Goal: Task Accomplishment & Management: Manage account settings

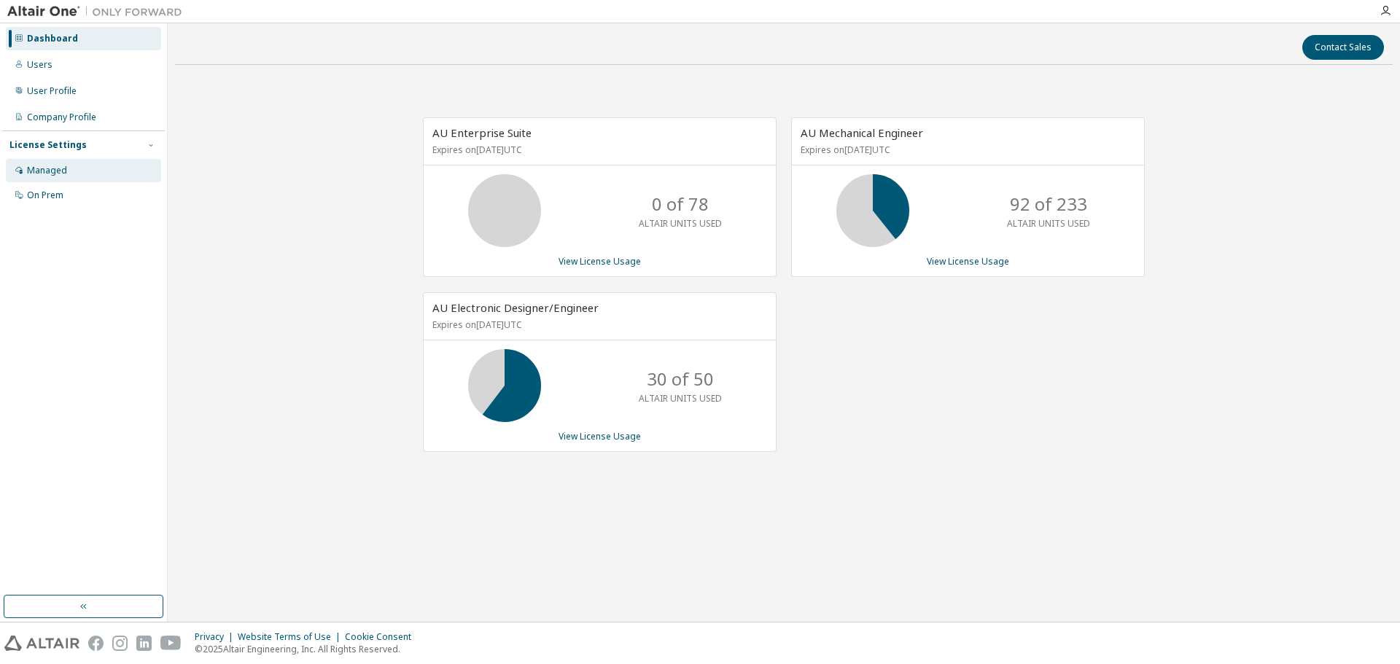
click at [52, 166] on div "Managed" at bounding box center [47, 171] width 40 height 12
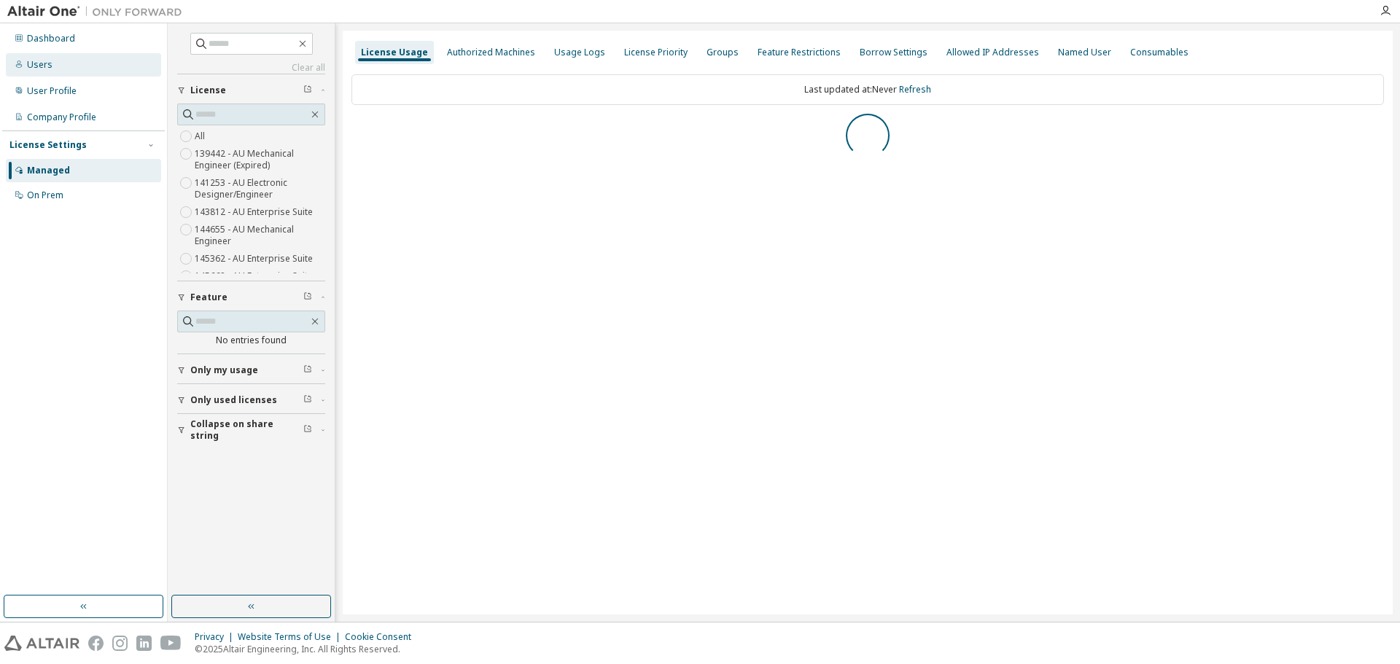
click at [47, 68] on div "Users" at bounding box center [40, 65] width 26 height 12
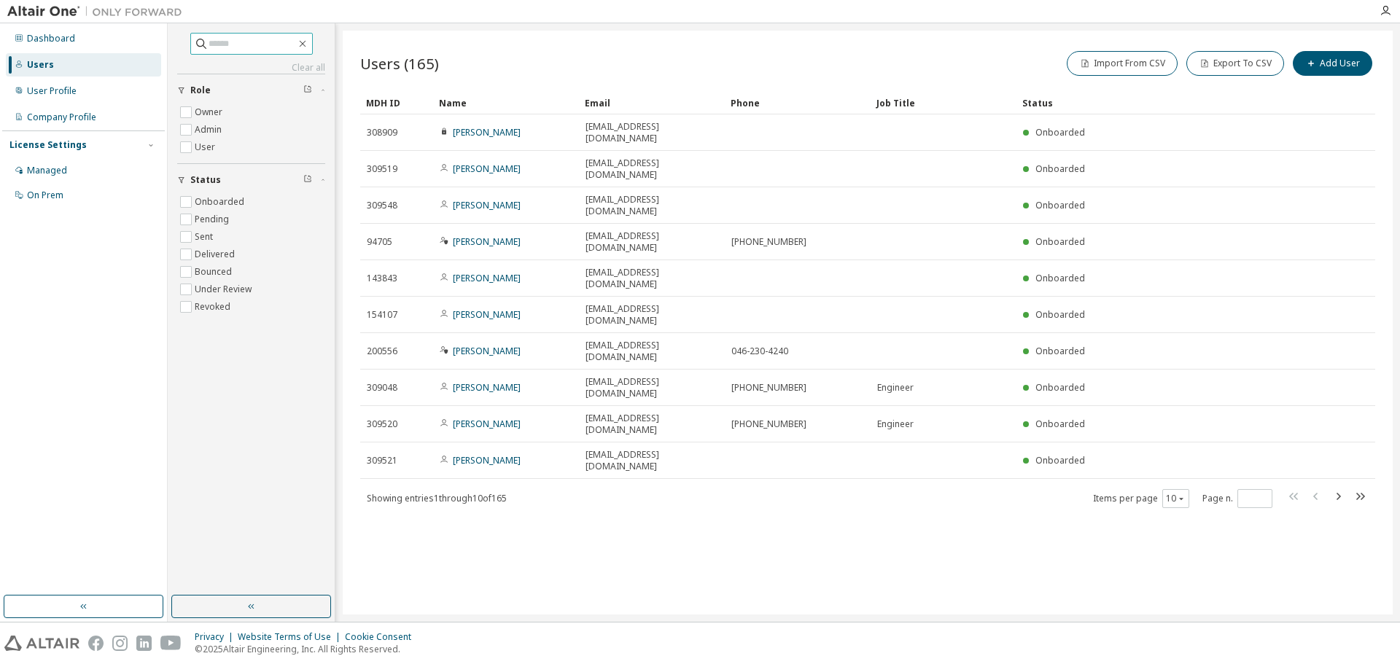
click at [243, 39] on input "text" at bounding box center [253, 43] width 88 height 15
type input "********"
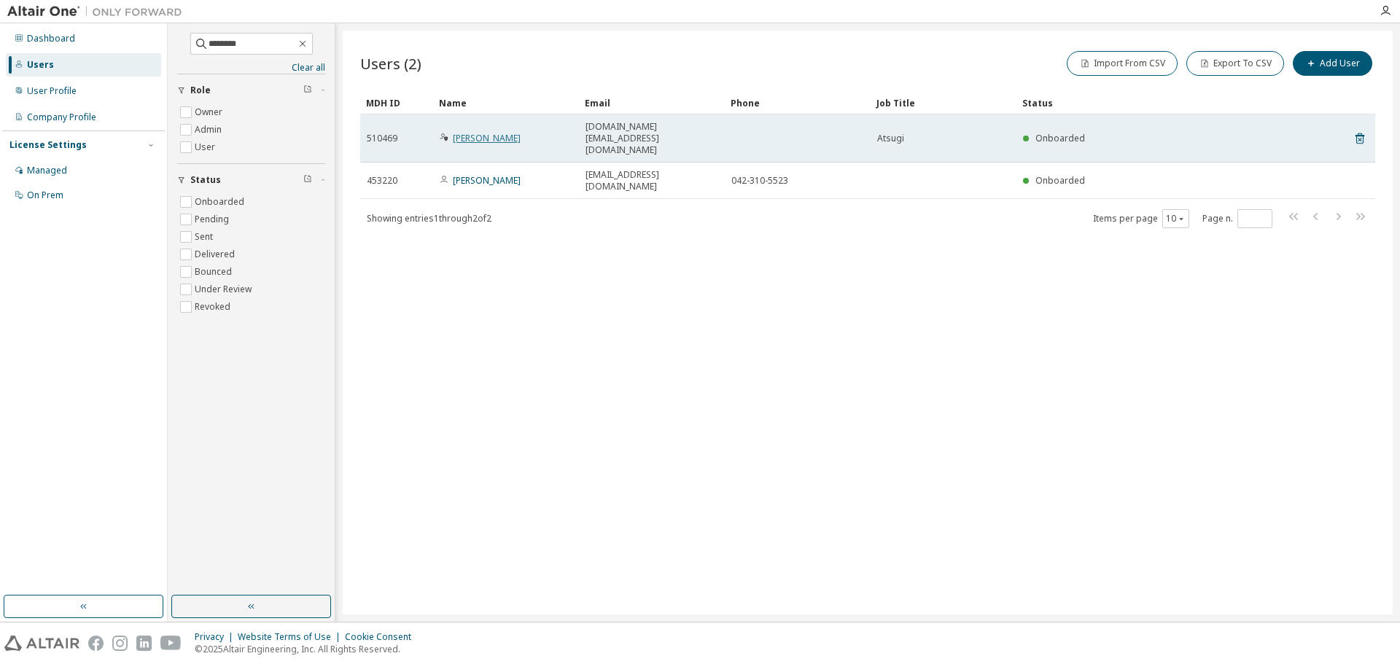
click at [488, 132] on link "[PERSON_NAME]" at bounding box center [487, 138] width 68 height 12
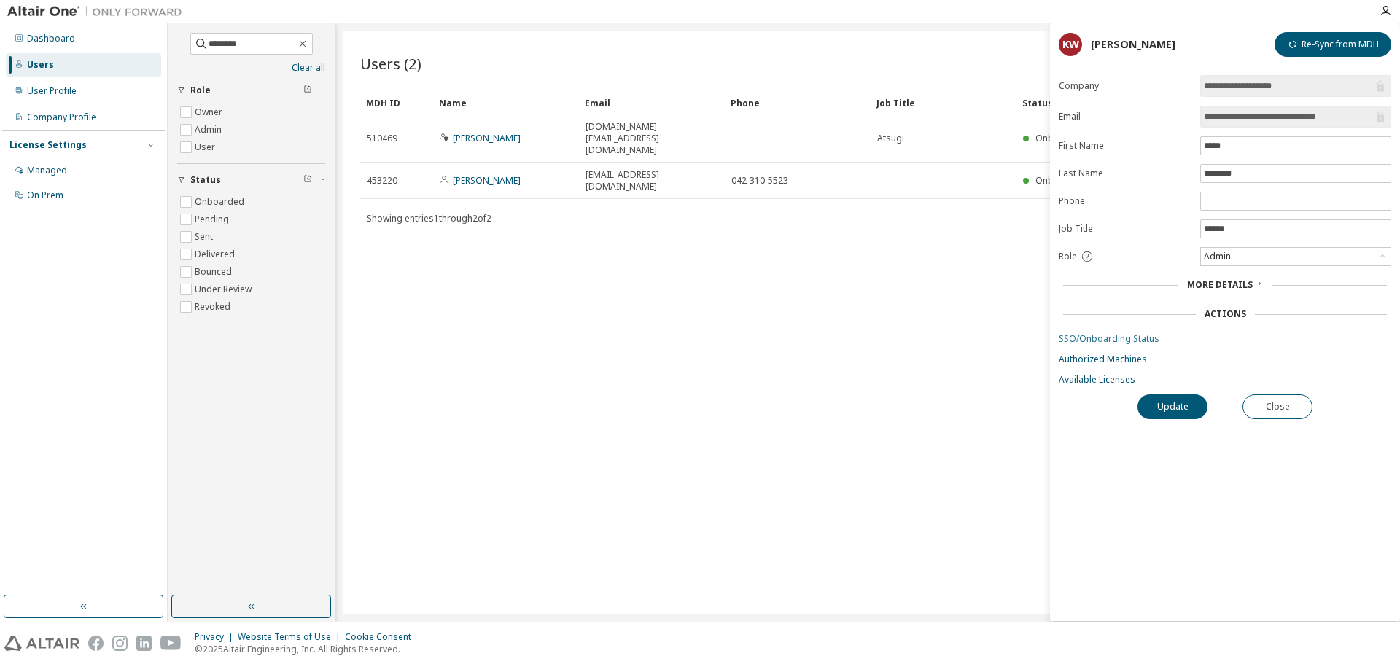
click at [1138, 334] on link "SSO/Onboarding Status" at bounding box center [1225, 339] width 333 height 12
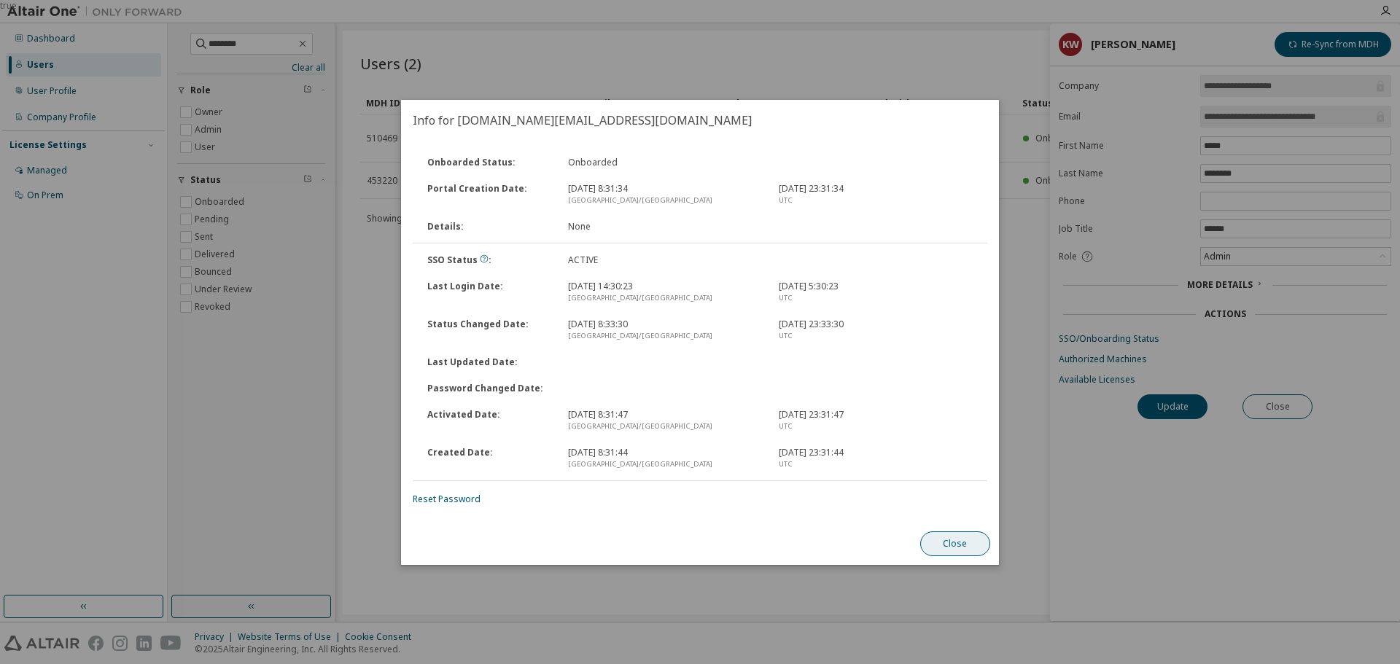
click at [951, 543] on button "Close" at bounding box center [955, 544] width 70 height 25
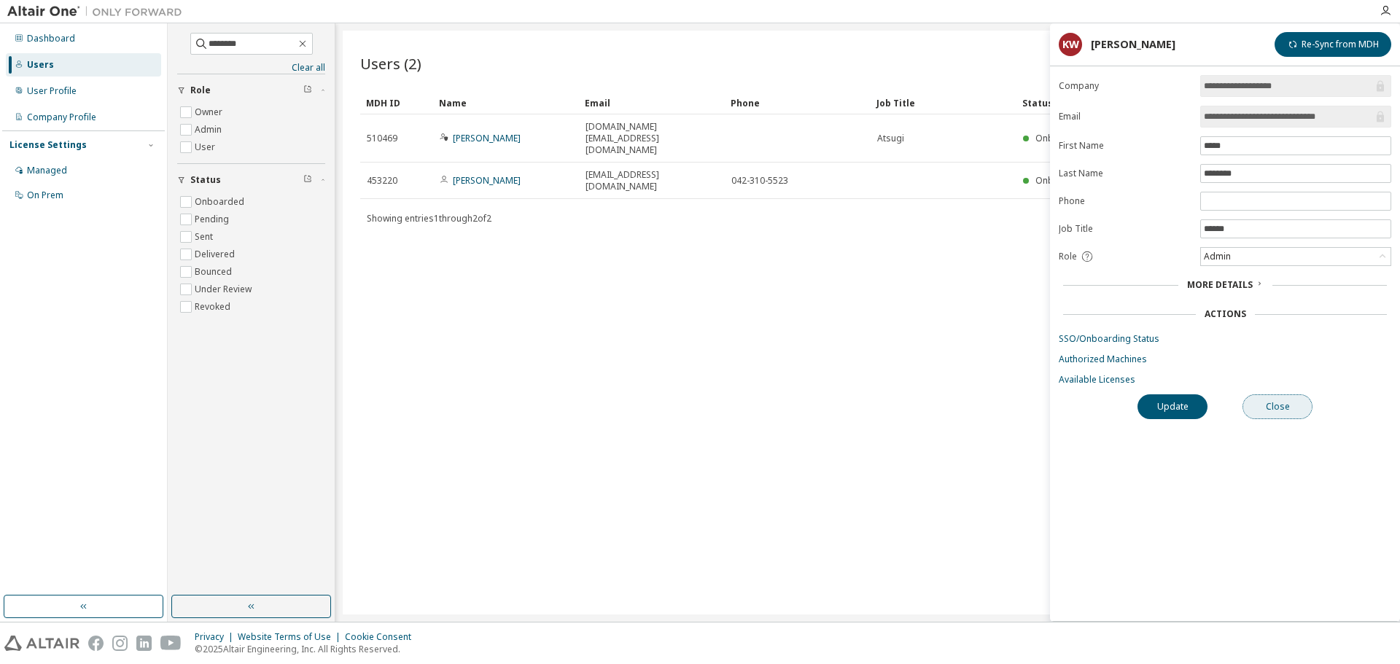
click at [1289, 411] on button "Close" at bounding box center [1278, 407] width 70 height 25
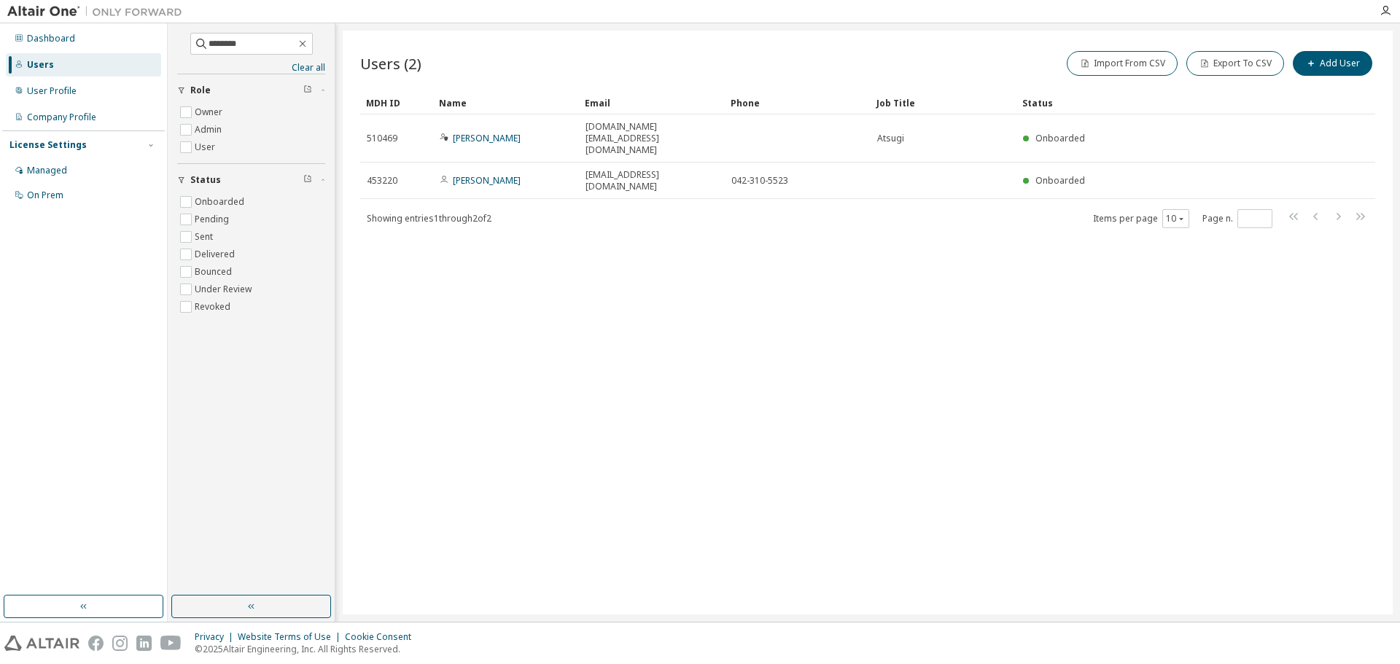
click at [752, 427] on div "Users (2) Import From CSV Export To CSV Add User Clear Load Save Save As Field …" at bounding box center [868, 323] width 1050 height 584
click at [43, 168] on div "Managed" at bounding box center [47, 171] width 40 height 12
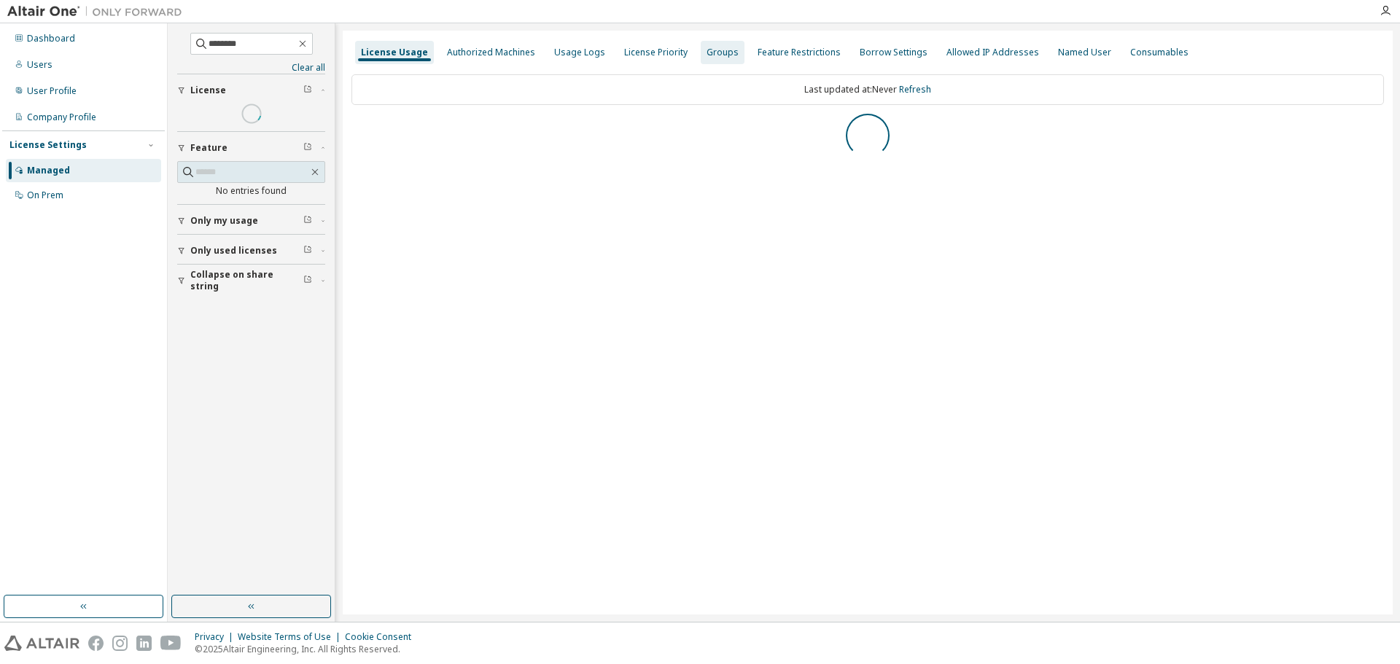
click at [707, 54] on div "Groups" at bounding box center [723, 53] width 32 height 12
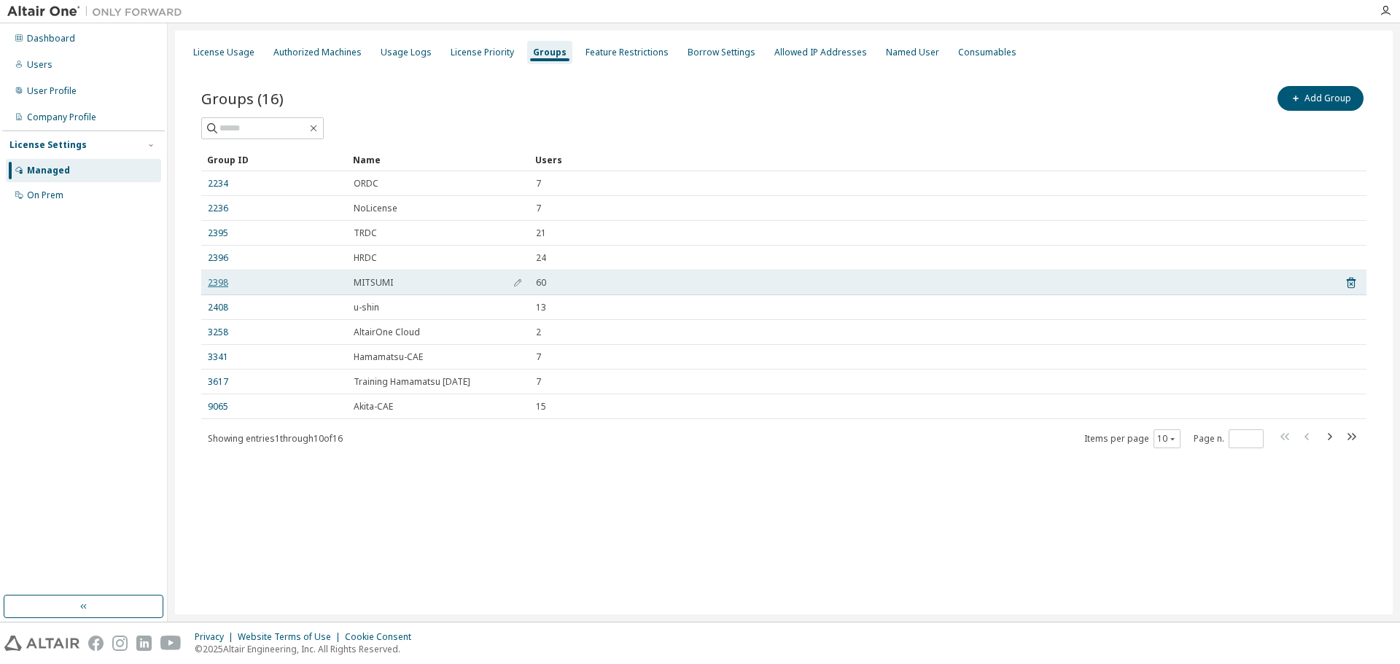
click at [225, 281] on link "2398" at bounding box center [218, 283] width 20 height 12
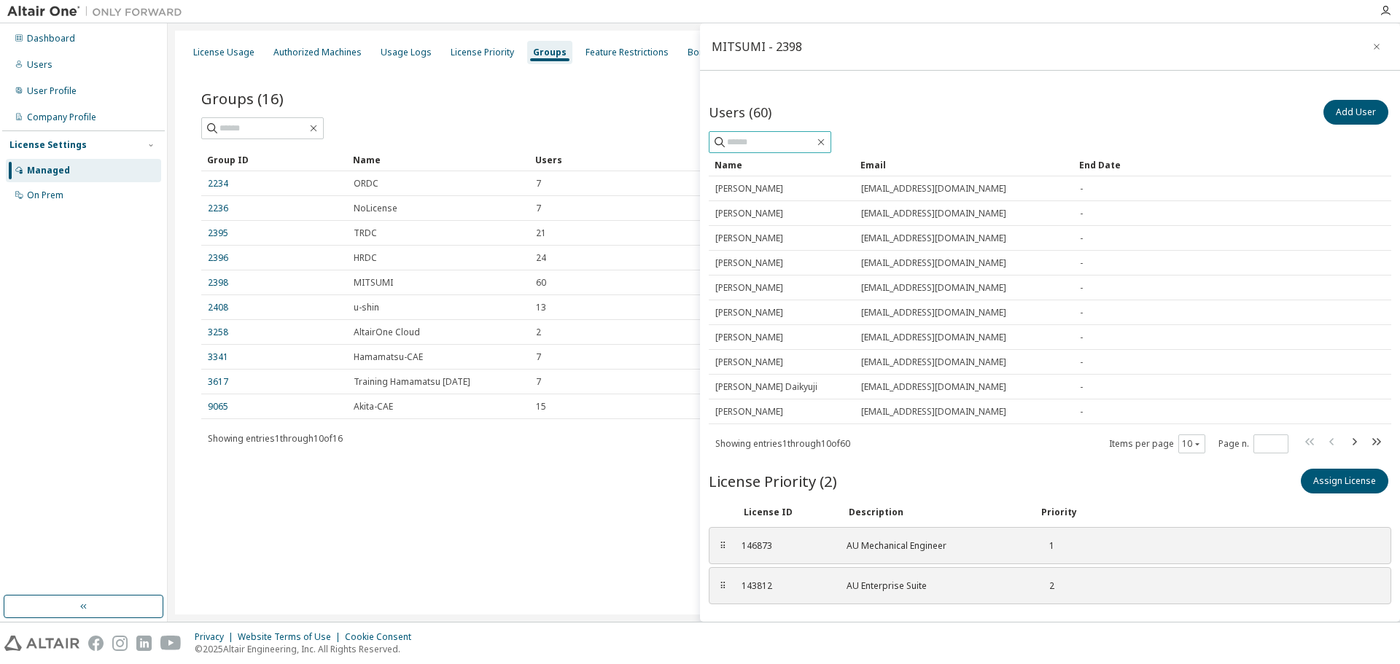
click at [803, 139] on input "text" at bounding box center [771, 142] width 88 height 15
type input "********"
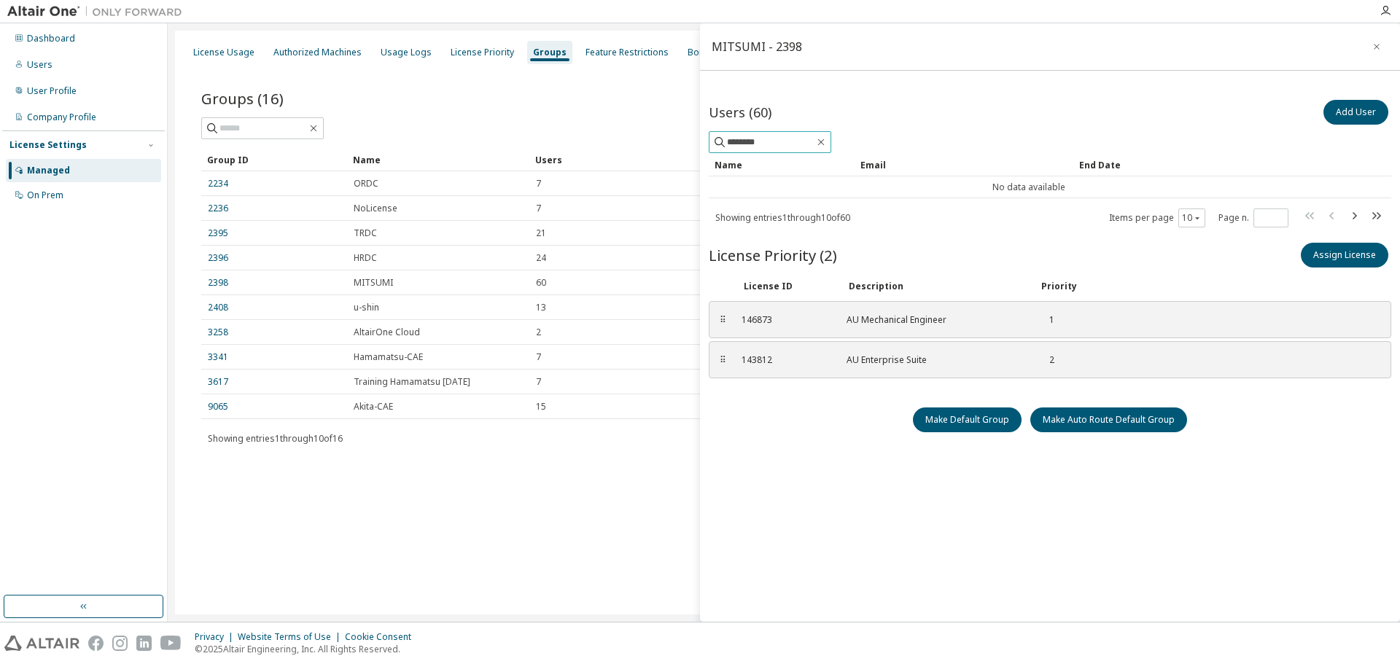
drag, startPoint x: 786, startPoint y: 139, endPoint x: 717, endPoint y: 140, distance: 69.3
click at [717, 140] on span "********" at bounding box center [770, 142] width 123 height 22
click at [827, 144] on icon "button" at bounding box center [821, 142] width 12 height 12
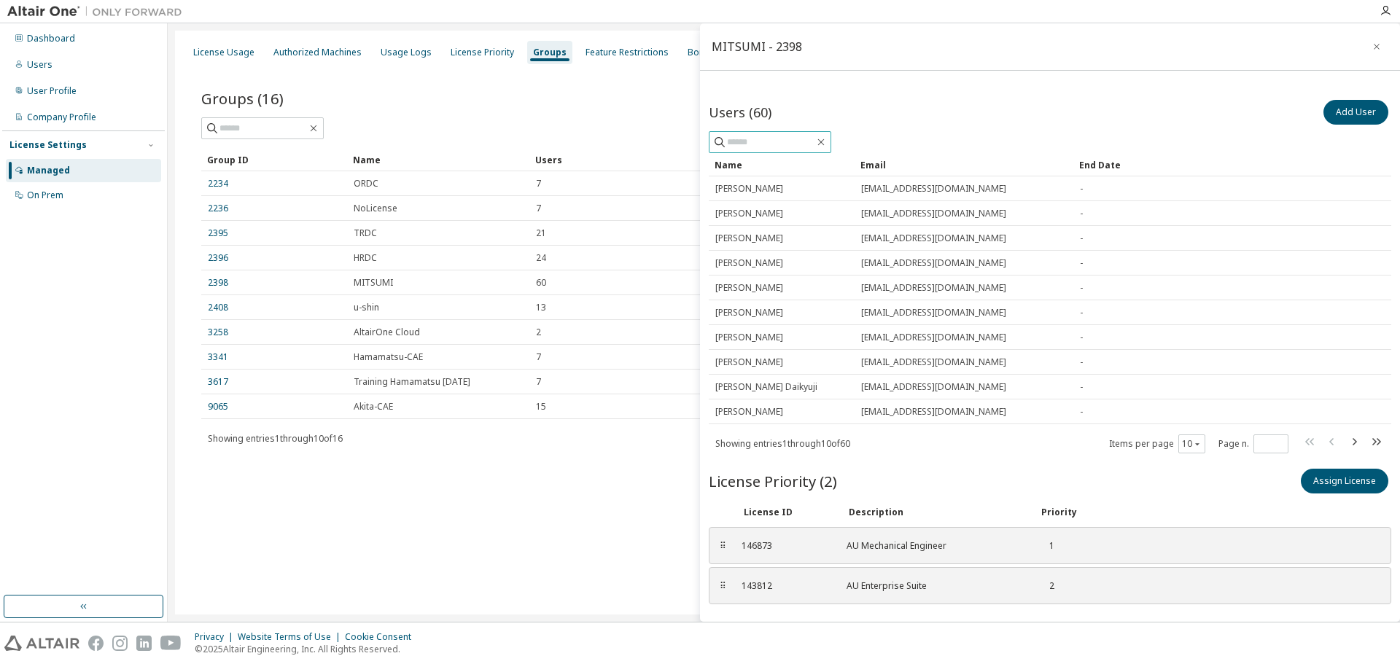
click at [759, 142] on input "text" at bounding box center [771, 142] width 88 height 15
type input "********"
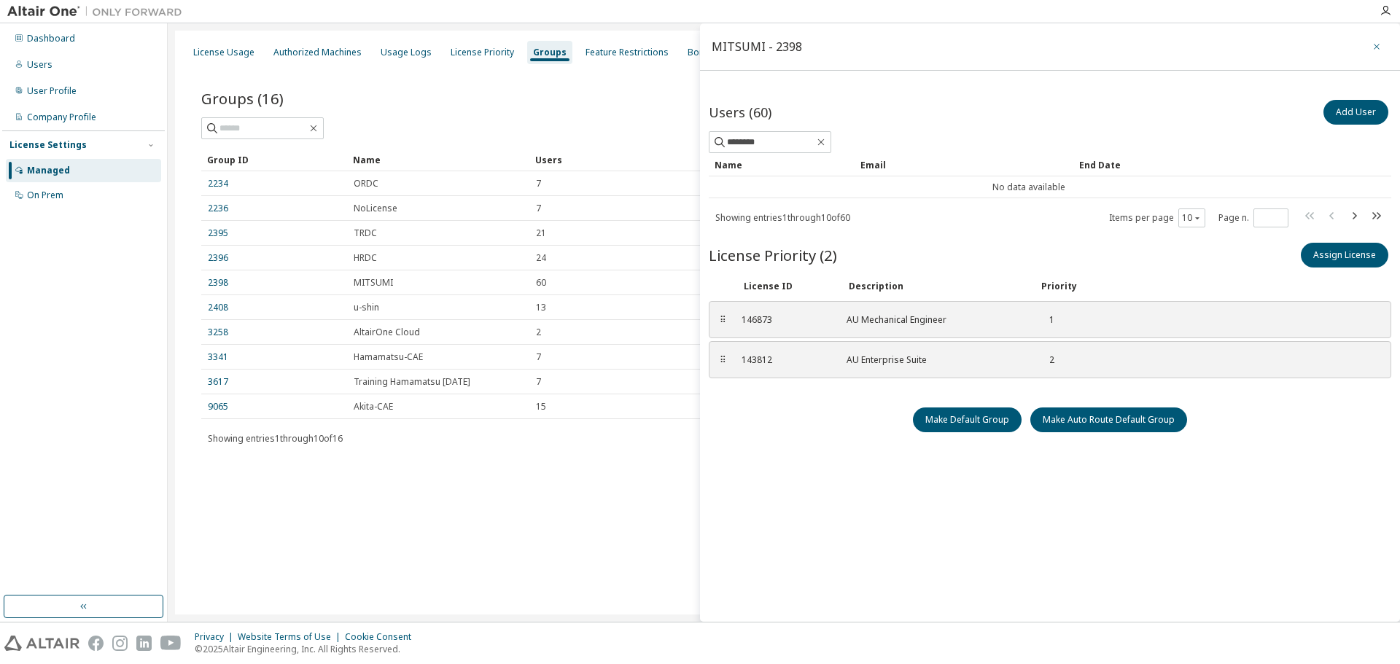
click at [1375, 53] on button "button" at bounding box center [1376, 46] width 23 height 23
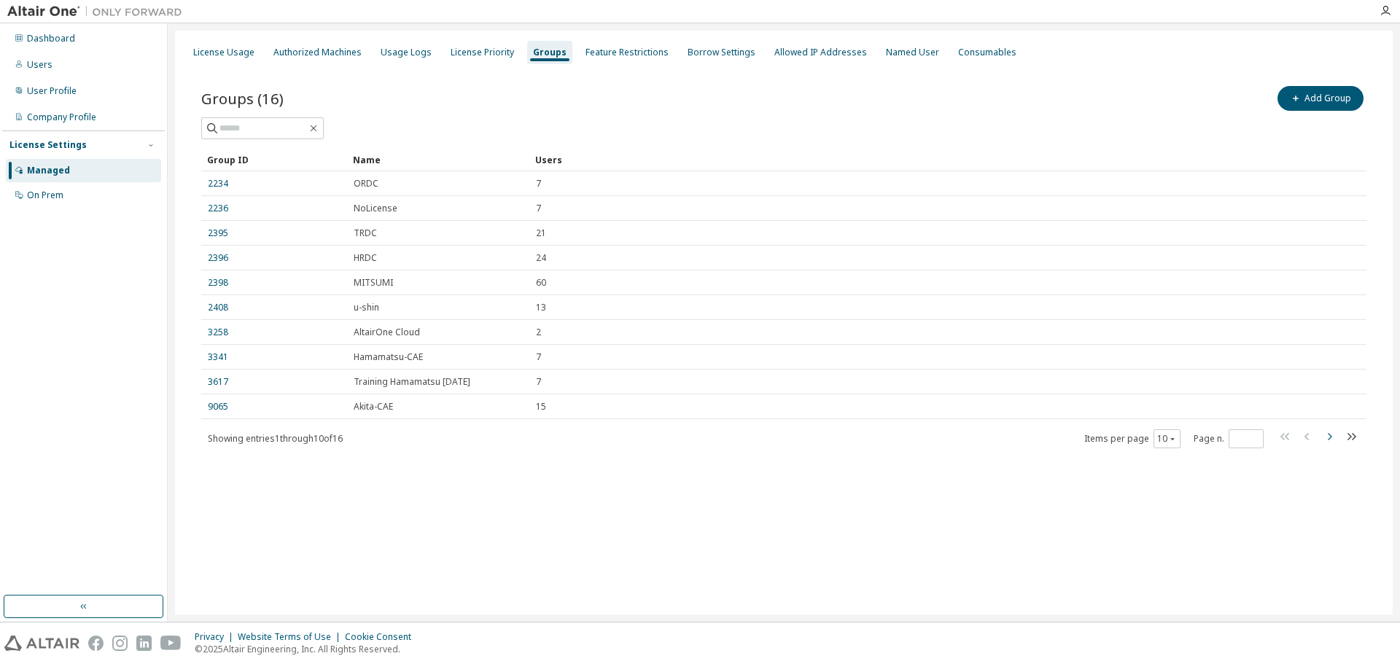
click at [1330, 440] on icon "button" at bounding box center [1330, 437] width 18 height 18
type input "*"
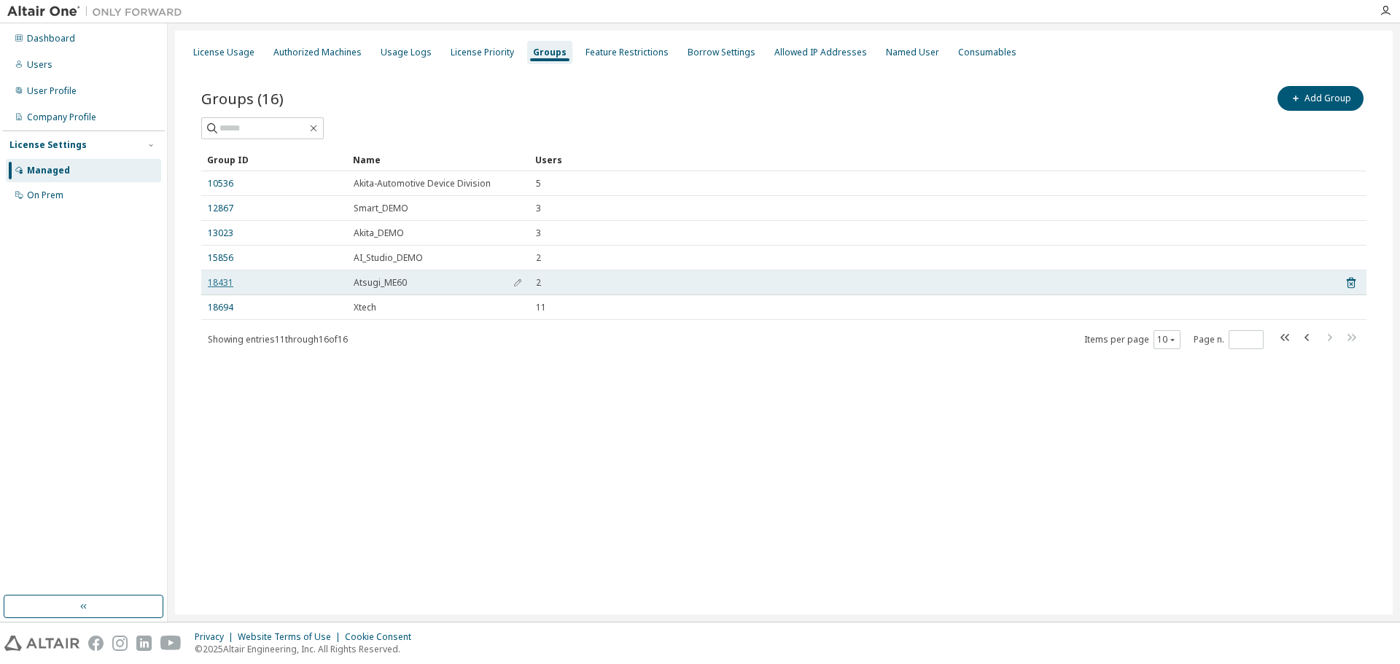
click at [217, 287] on link "18431" at bounding box center [221, 283] width 26 height 12
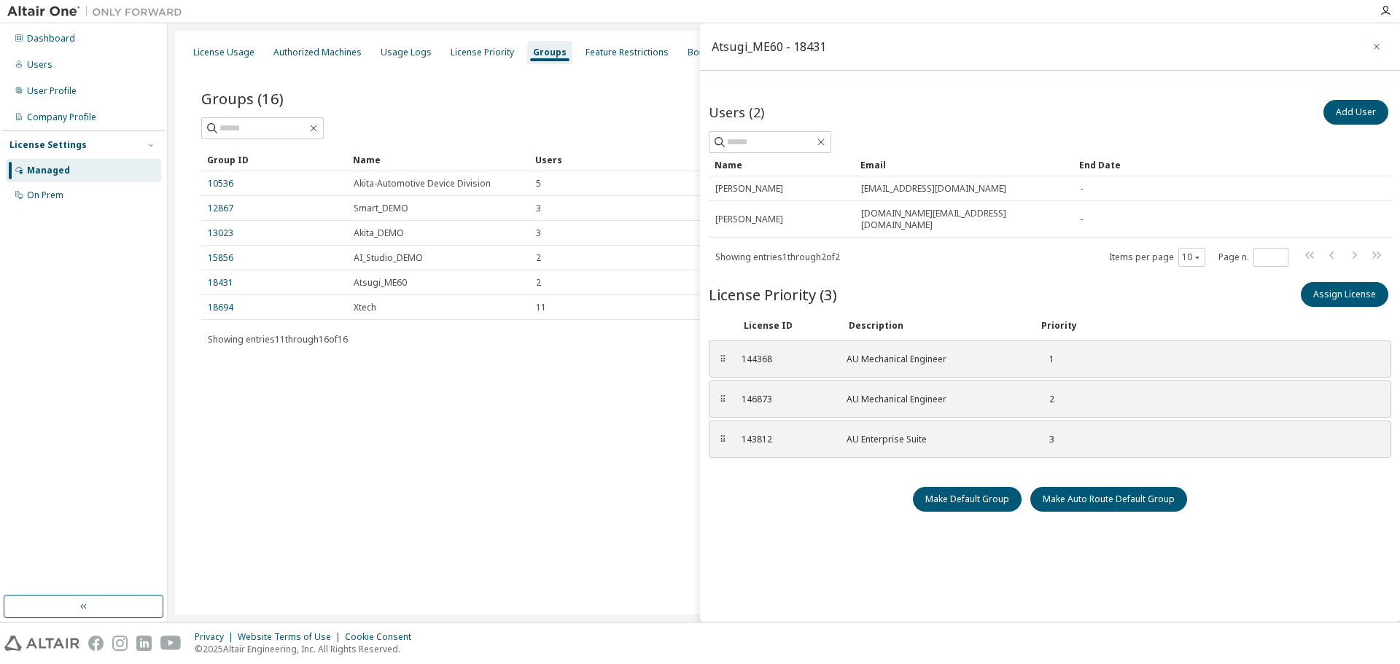
click at [1372, 41] on icon "button" at bounding box center [1377, 47] width 10 height 12
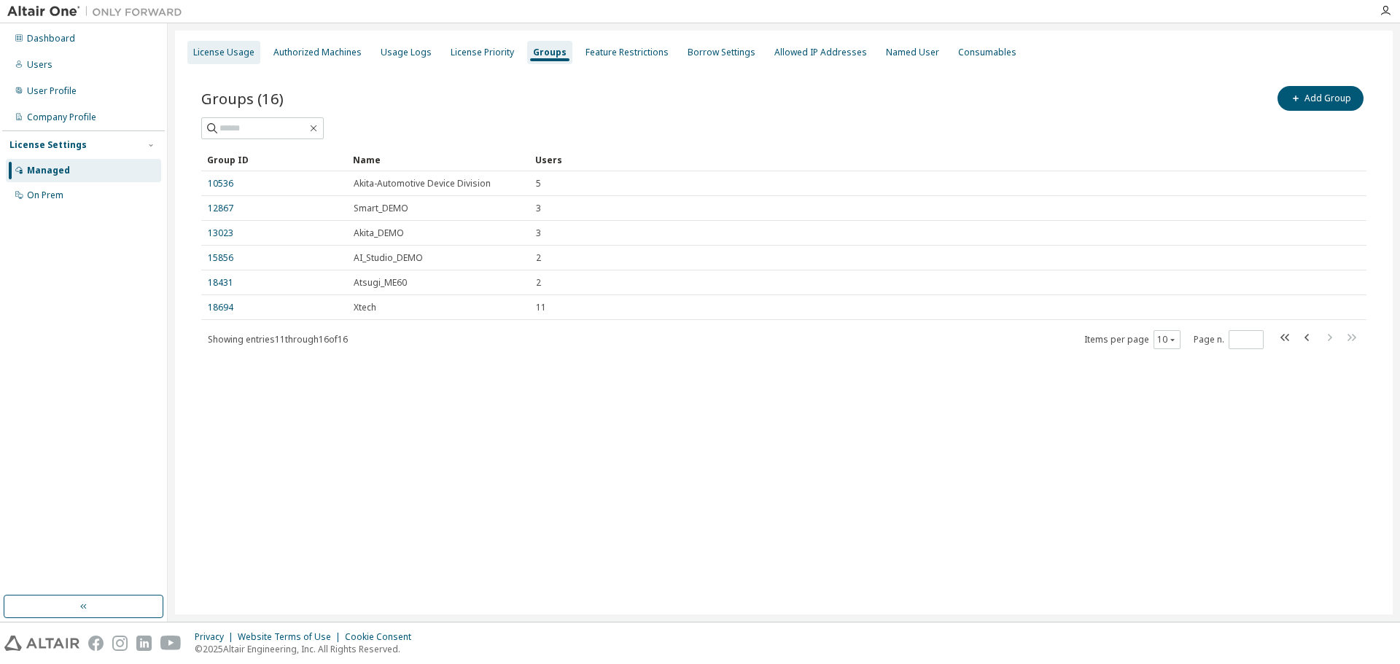
click at [218, 51] on div "License Usage" at bounding box center [223, 53] width 61 height 12
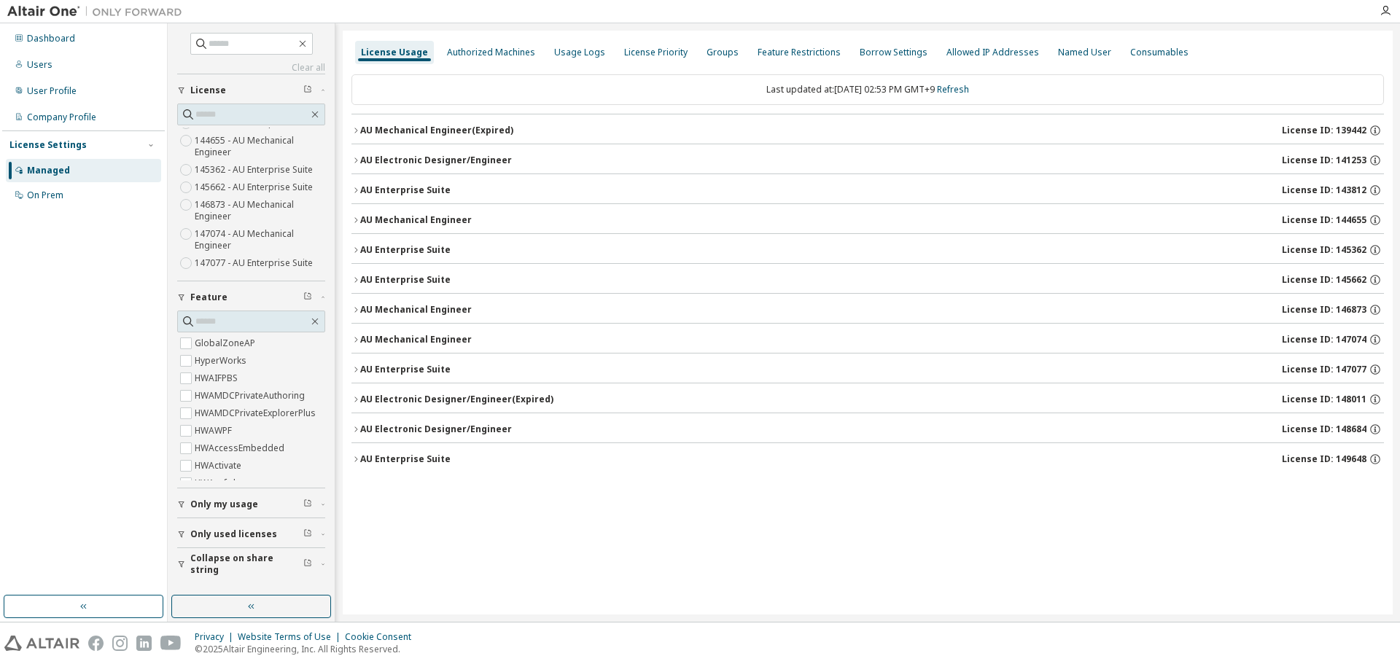
scroll to position [97, 0]
click at [355, 187] on icon "button" at bounding box center [355, 190] width 9 height 9
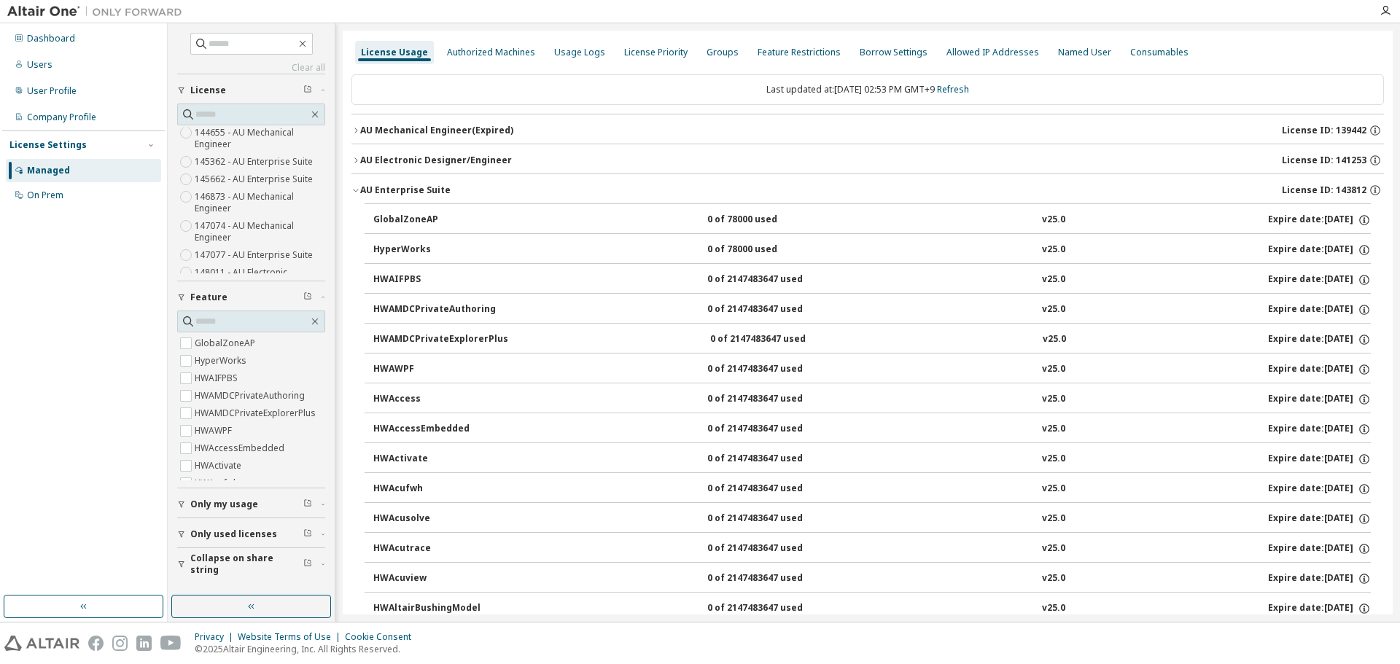
click at [355, 187] on icon "button" at bounding box center [355, 190] width 9 height 9
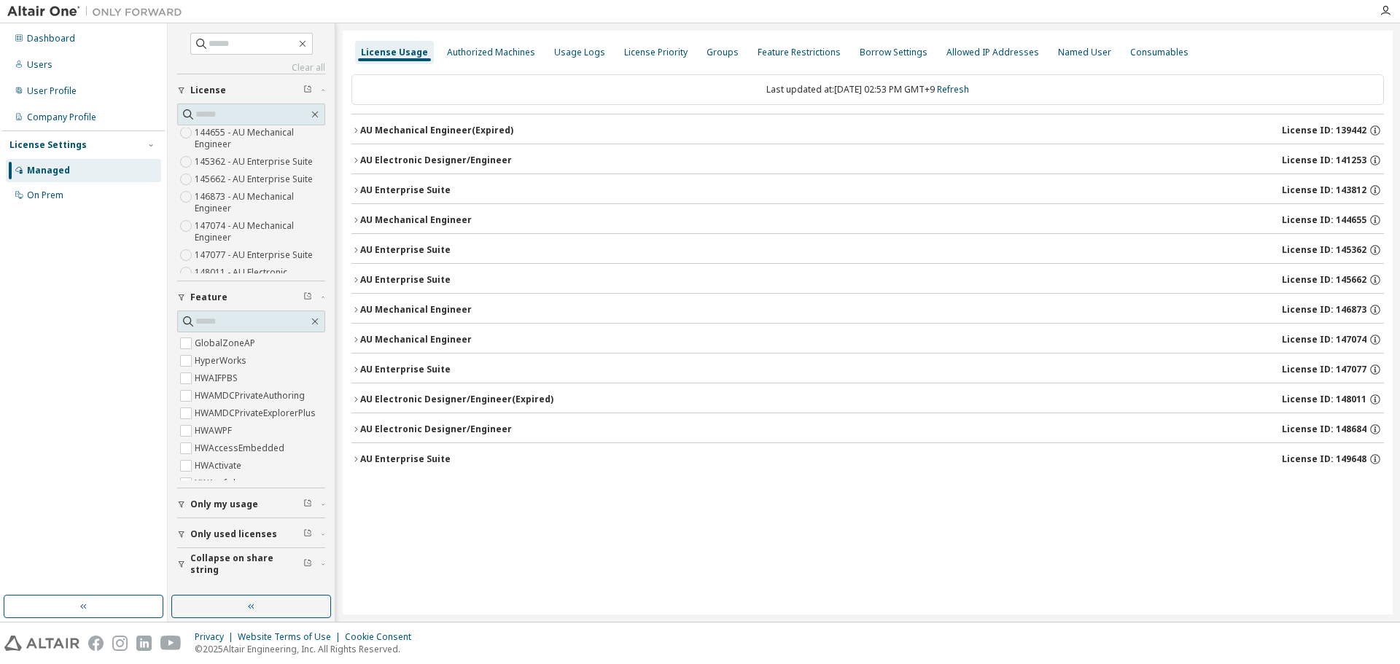
click at [357, 309] on icon "button" at bounding box center [355, 310] width 9 height 9
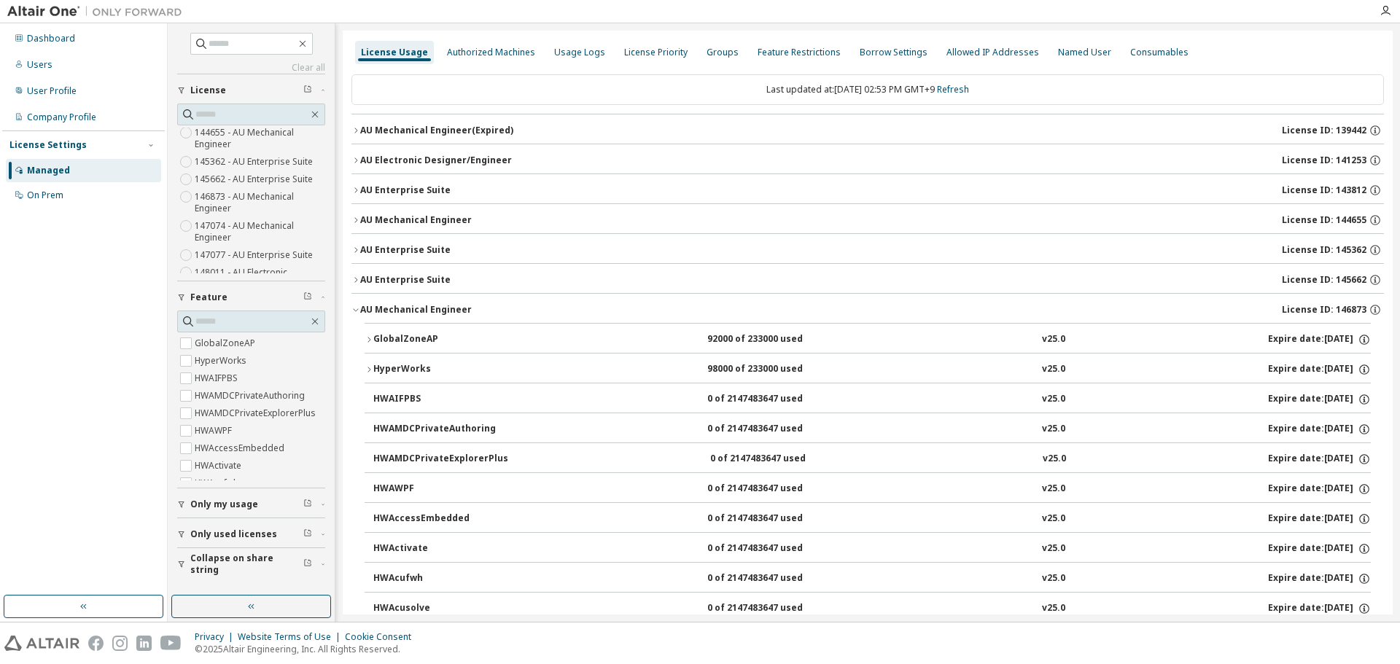
click at [357, 309] on icon "button" at bounding box center [355, 310] width 9 height 9
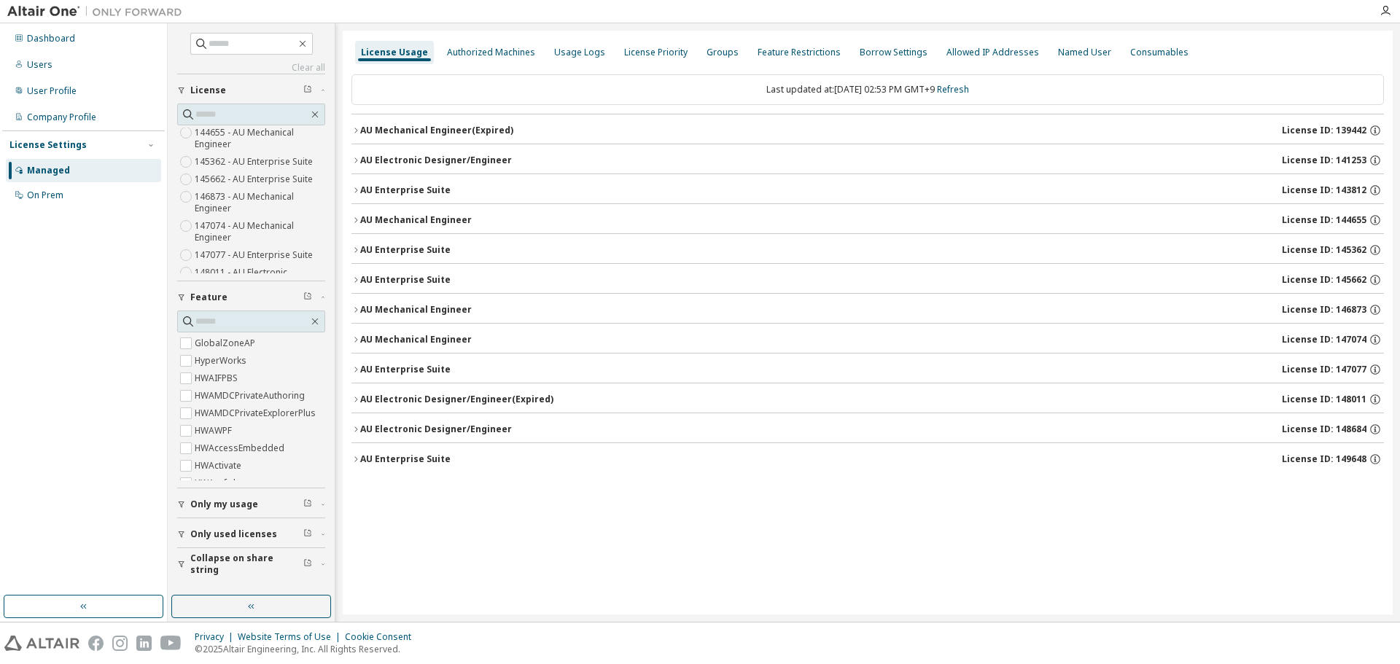
click at [354, 187] on icon "button" at bounding box center [355, 190] width 9 height 9
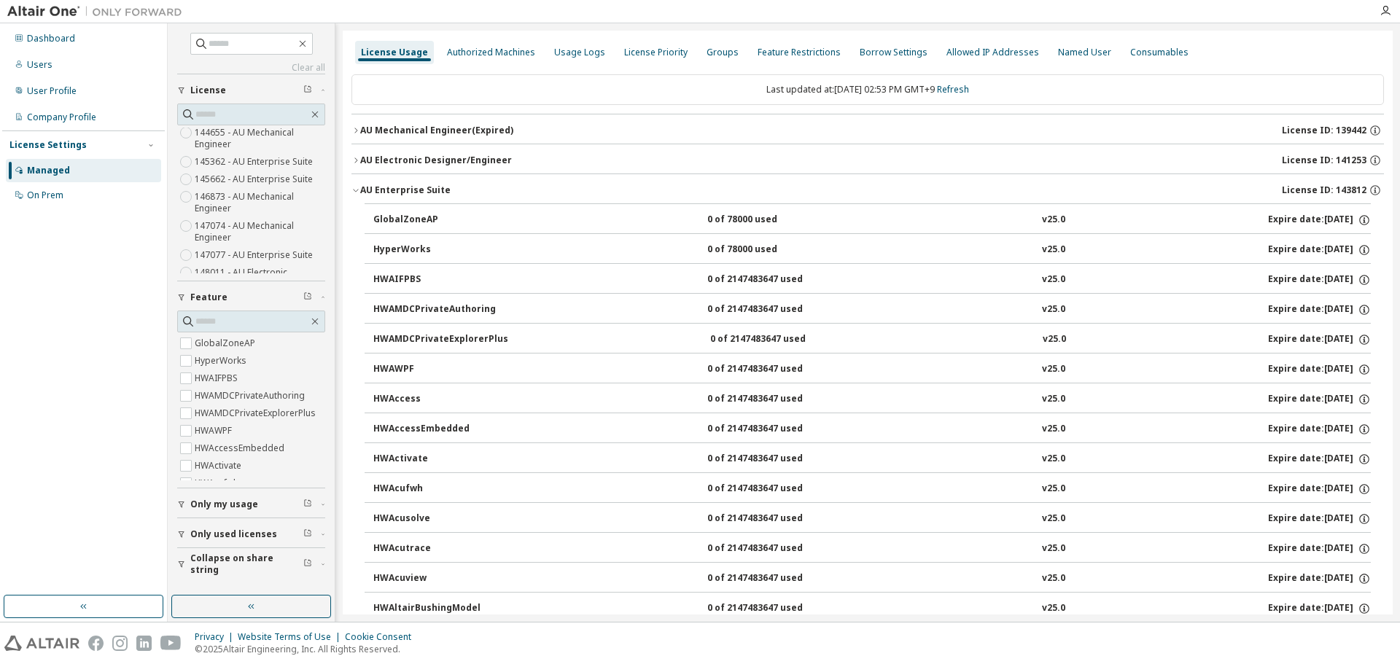
click at [354, 187] on icon "button" at bounding box center [355, 190] width 9 height 9
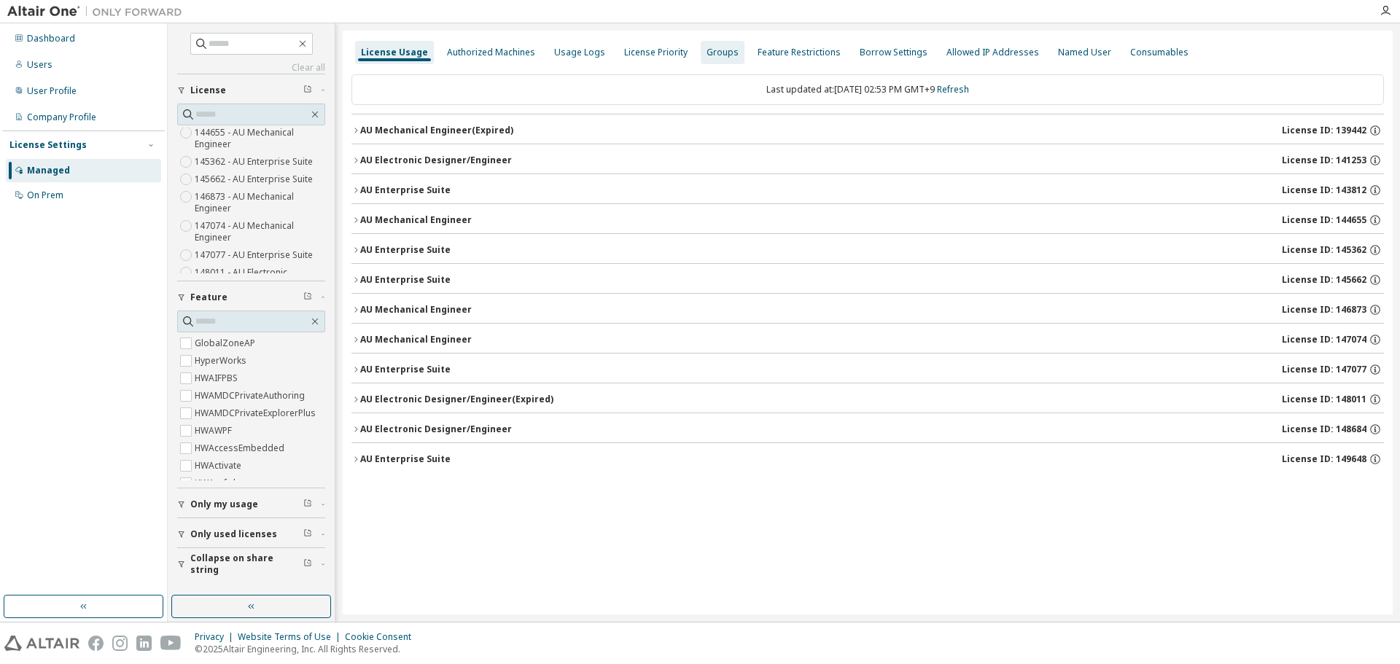
click at [722, 55] on div "Groups" at bounding box center [723, 53] width 32 height 12
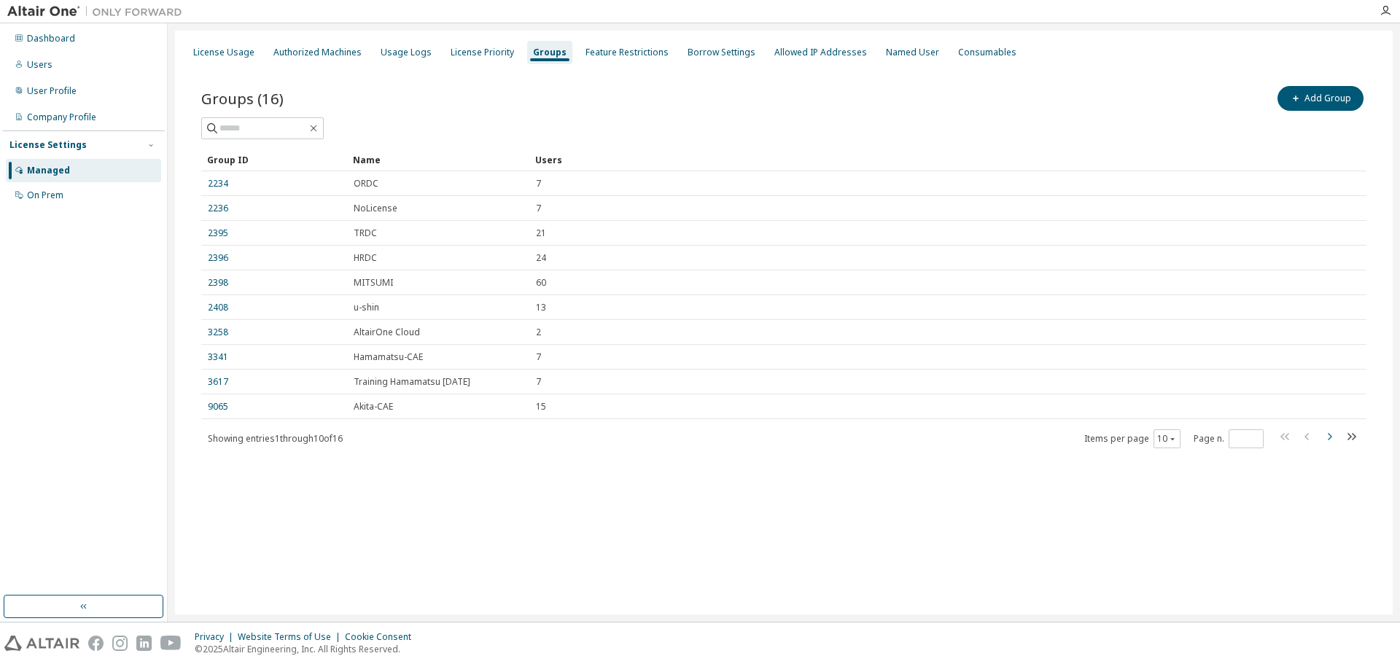
click at [1326, 436] on icon "button" at bounding box center [1330, 437] width 18 height 18
type input "*"
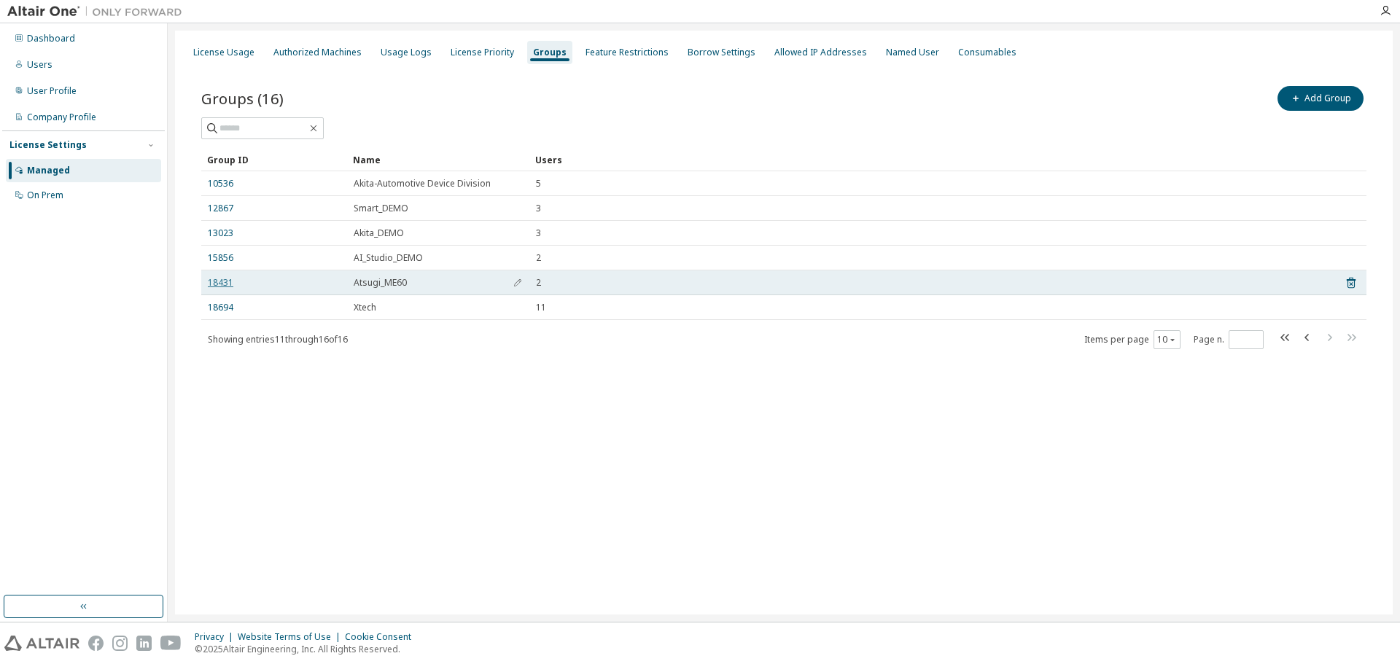
click at [217, 286] on link "18431" at bounding box center [221, 283] width 26 height 12
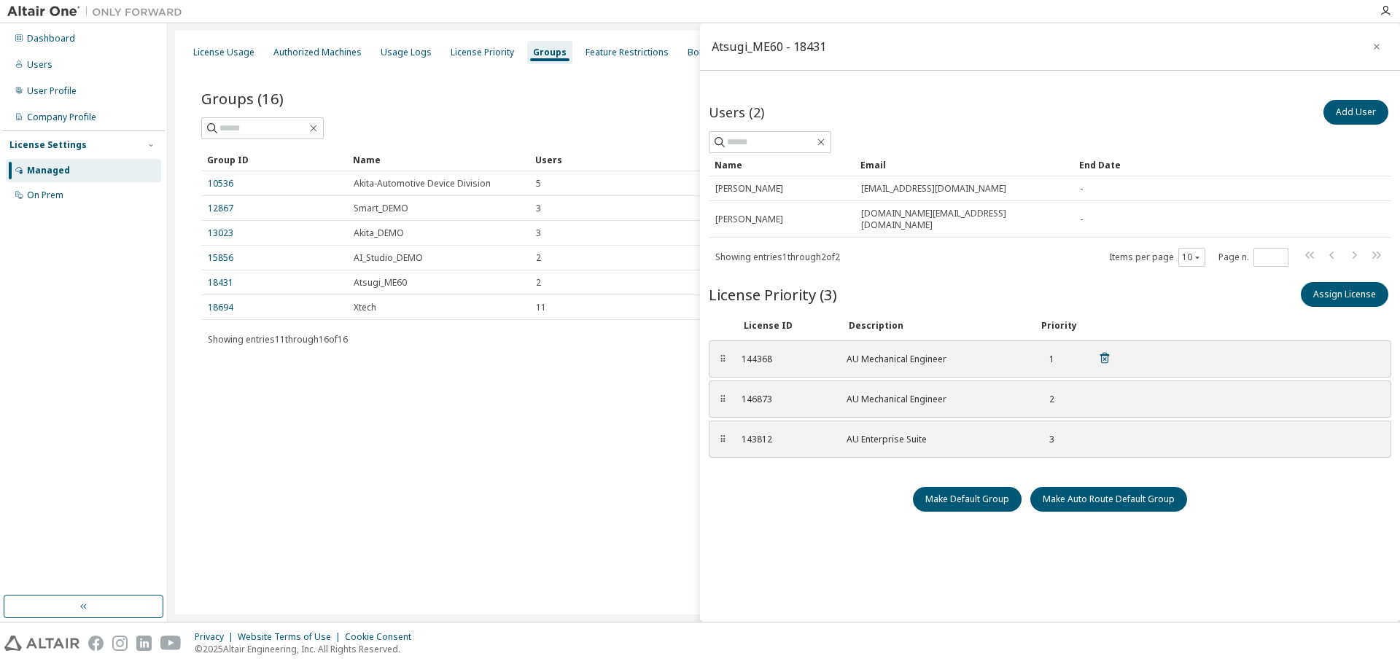
click at [1104, 351] on icon at bounding box center [1104, 357] width 13 height 13
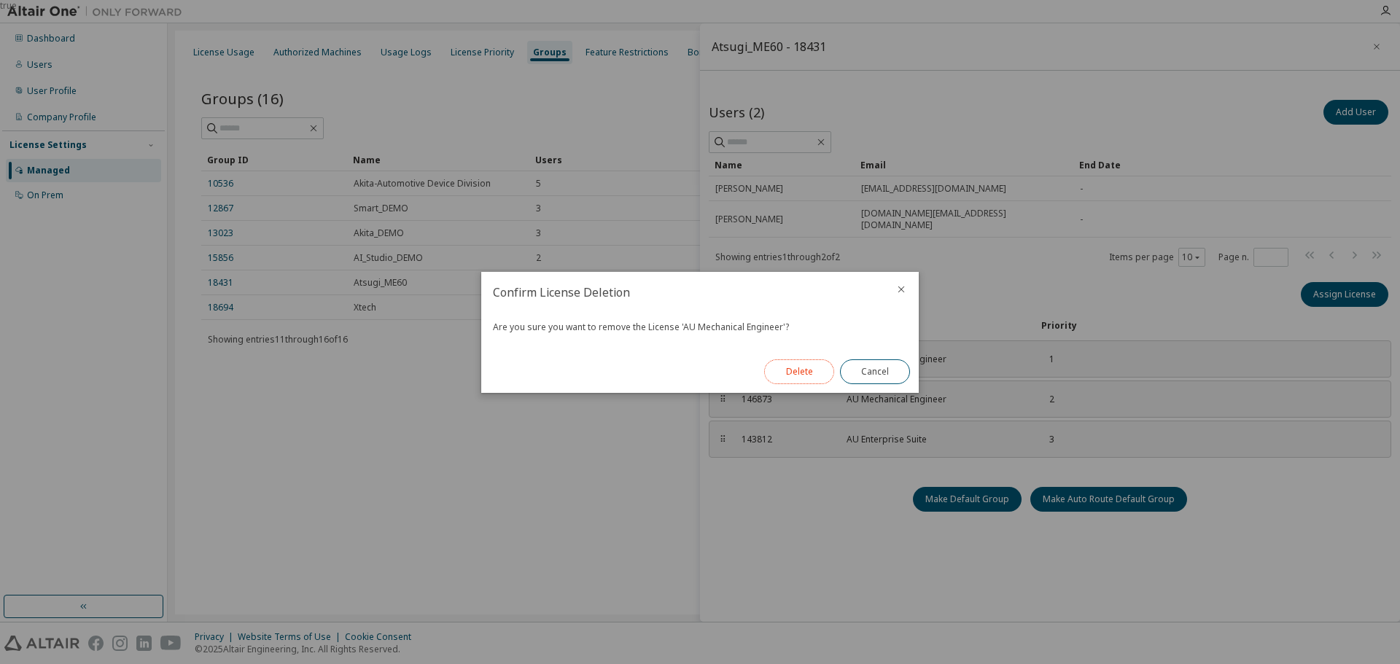
click at [803, 367] on button "Delete" at bounding box center [799, 372] width 70 height 25
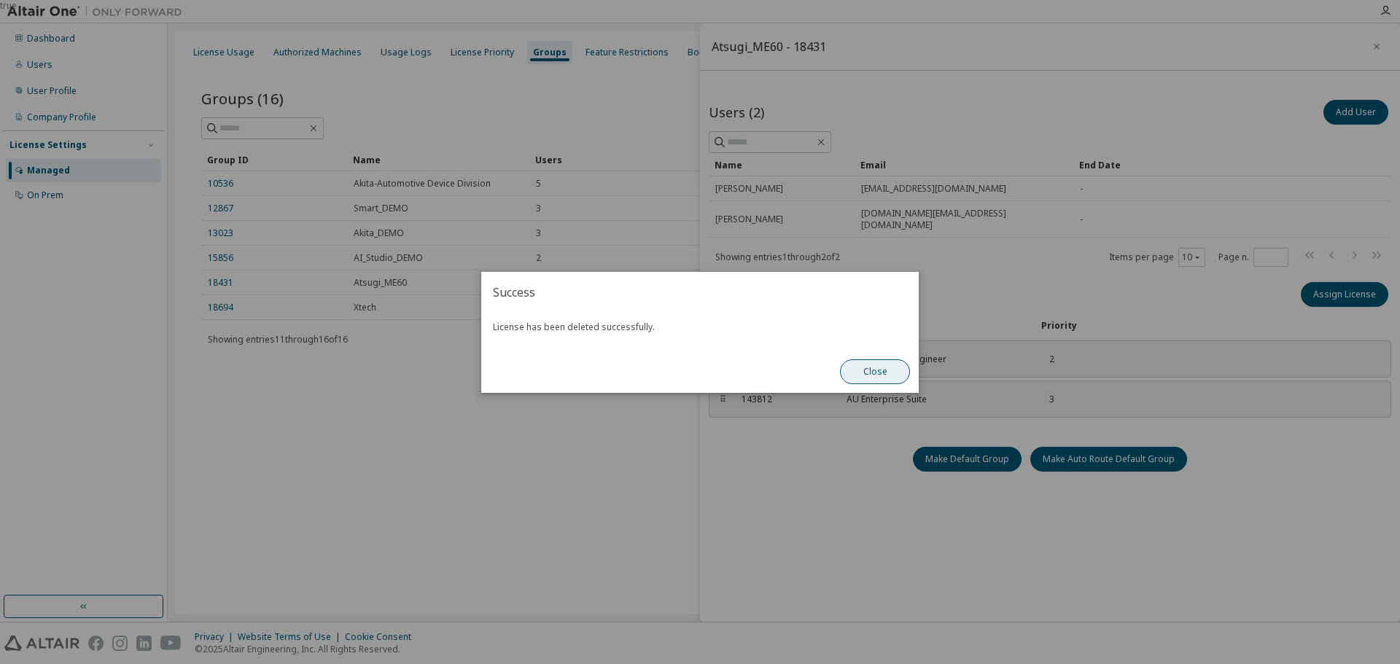
click at [871, 373] on button "Close" at bounding box center [875, 372] width 70 height 25
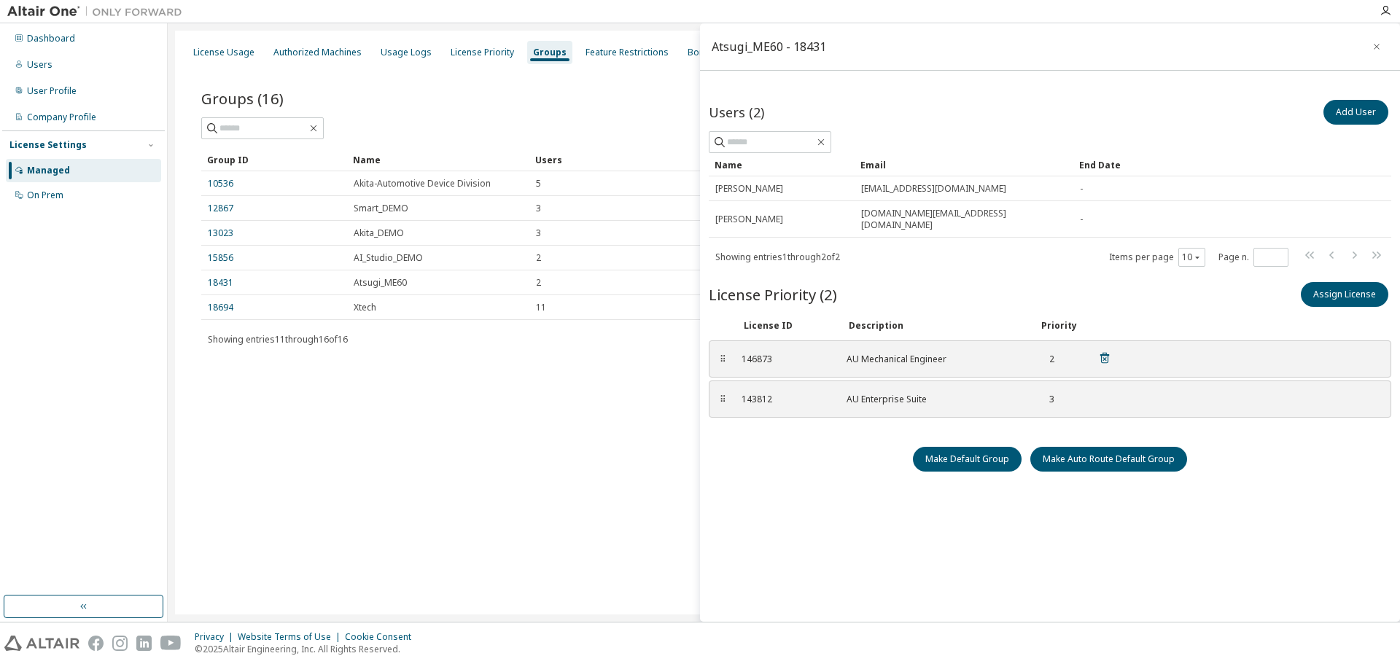
click at [1050, 354] on div "2" at bounding box center [1046, 360] width 15 height 12
click at [724, 354] on div "⠿" at bounding box center [722, 360] width 9 height 12
click at [756, 354] on div "146873" at bounding box center [786, 360] width 88 height 12
drag, startPoint x: 760, startPoint y: 343, endPoint x: 804, endPoint y: 483, distance: 146.7
click at [804, 483] on div "Users (2) Add User Clear Load Save Save As Field Operator Value Select filter S…" at bounding box center [1050, 363] width 683 height 532
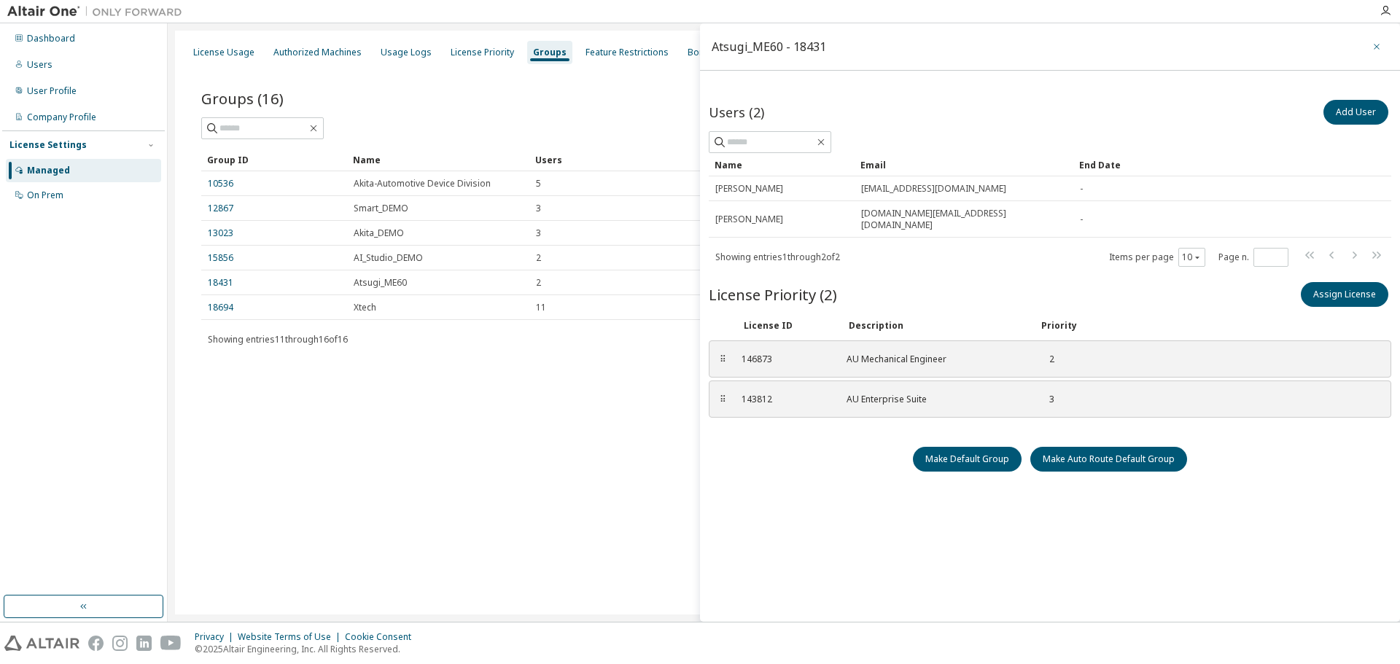
click at [1372, 49] on icon "button" at bounding box center [1377, 47] width 10 height 12
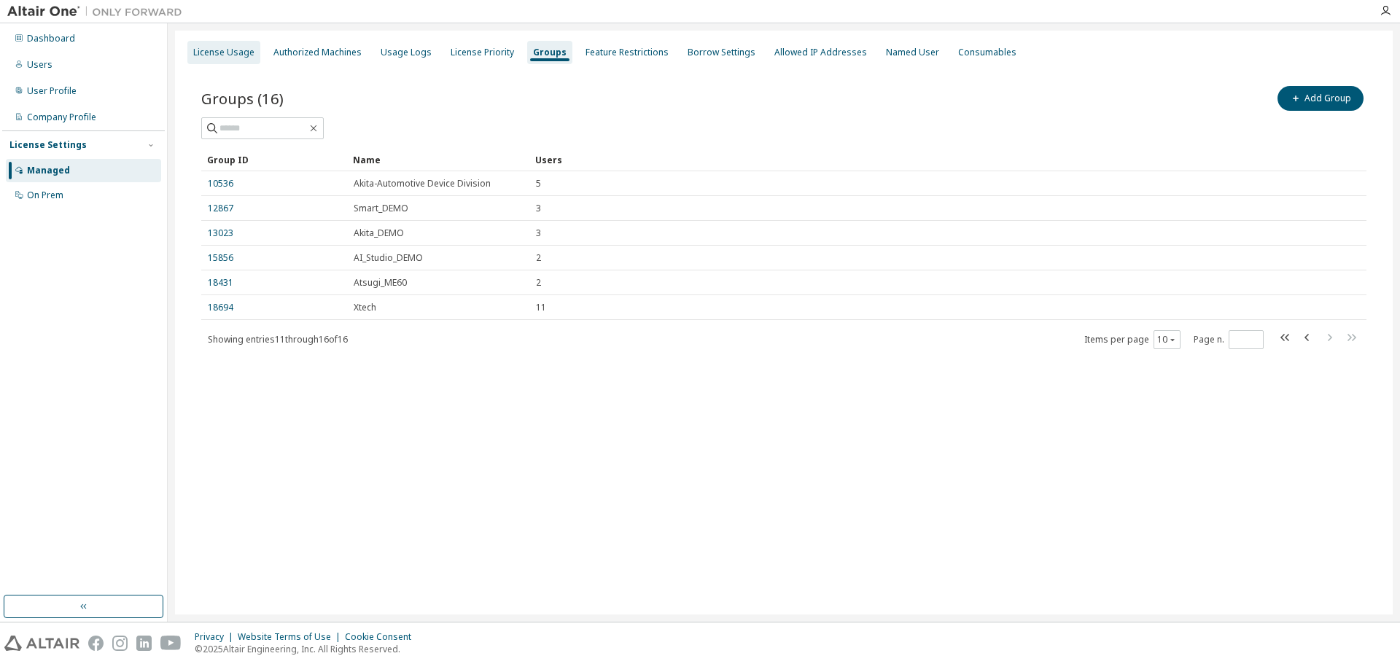
click at [212, 47] on div "License Usage" at bounding box center [223, 53] width 61 height 12
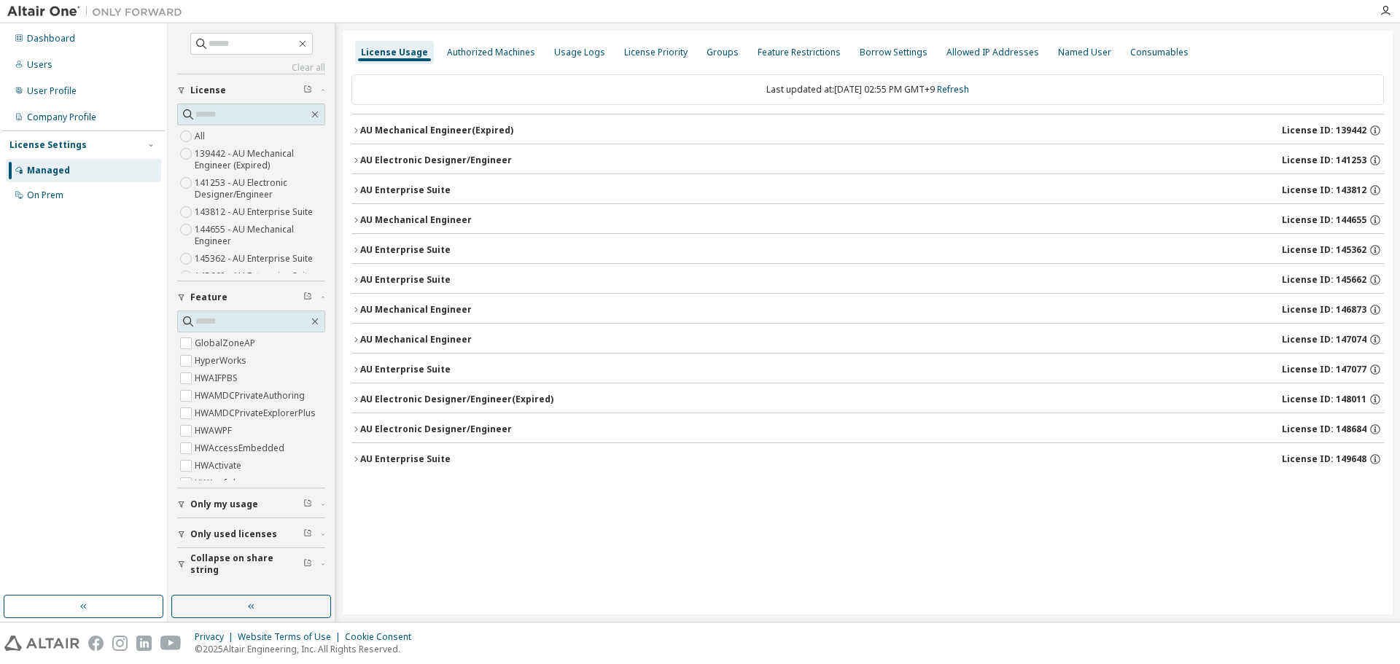
click at [357, 308] on icon "button" at bounding box center [355, 310] width 9 height 9
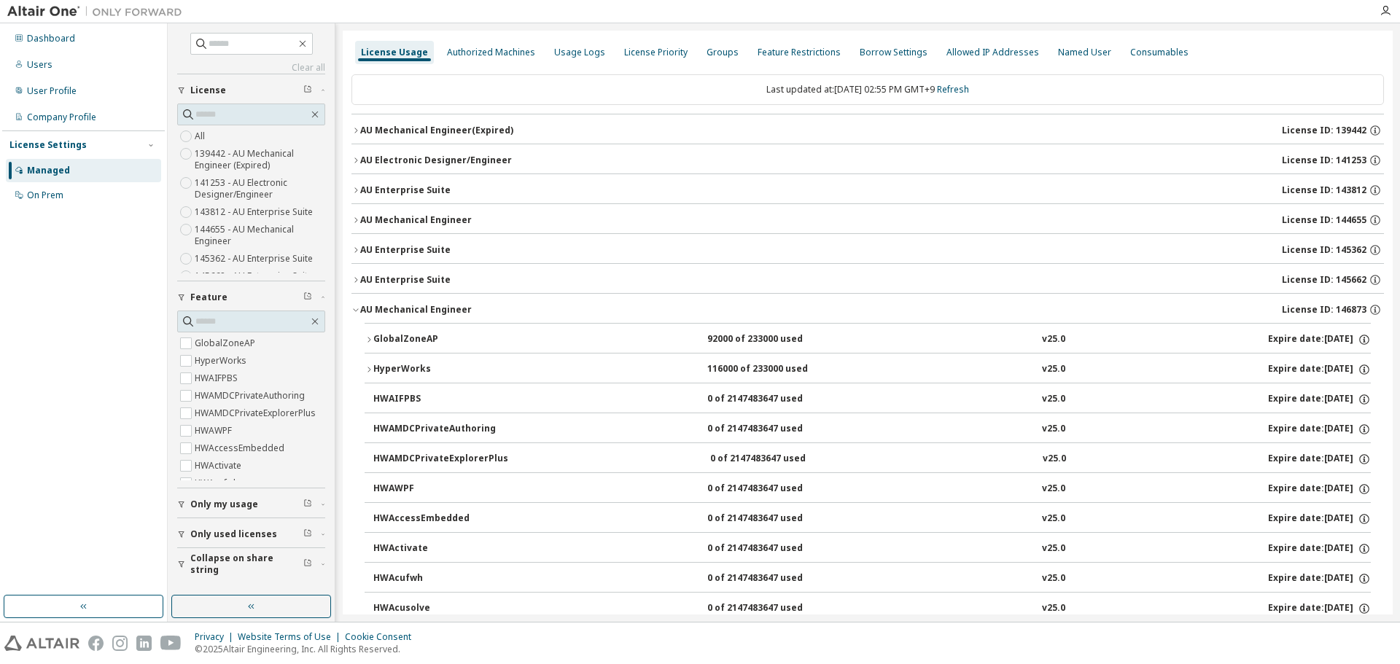
click at [368, 335] on icon "button" at bounding box center [369, 339] width 9 height 9
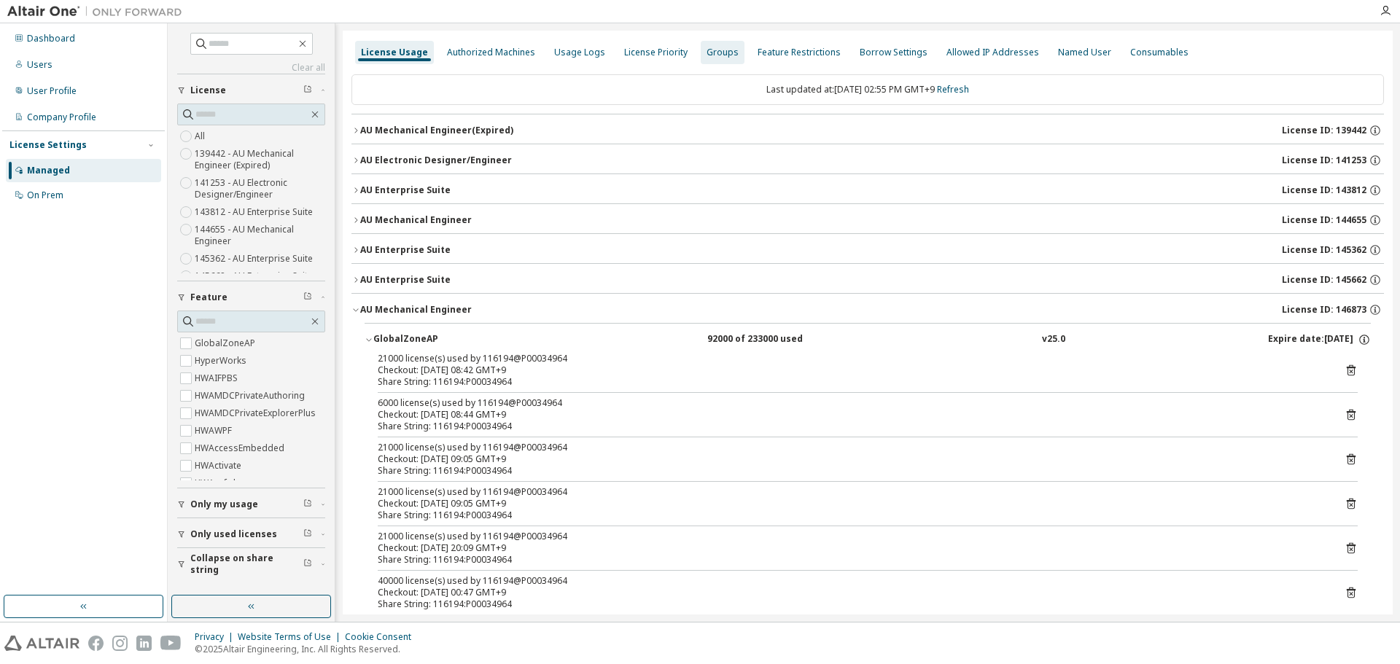
click at [715, 58] on div "Groups" at bounding box center [723, 52] width 44 height 23
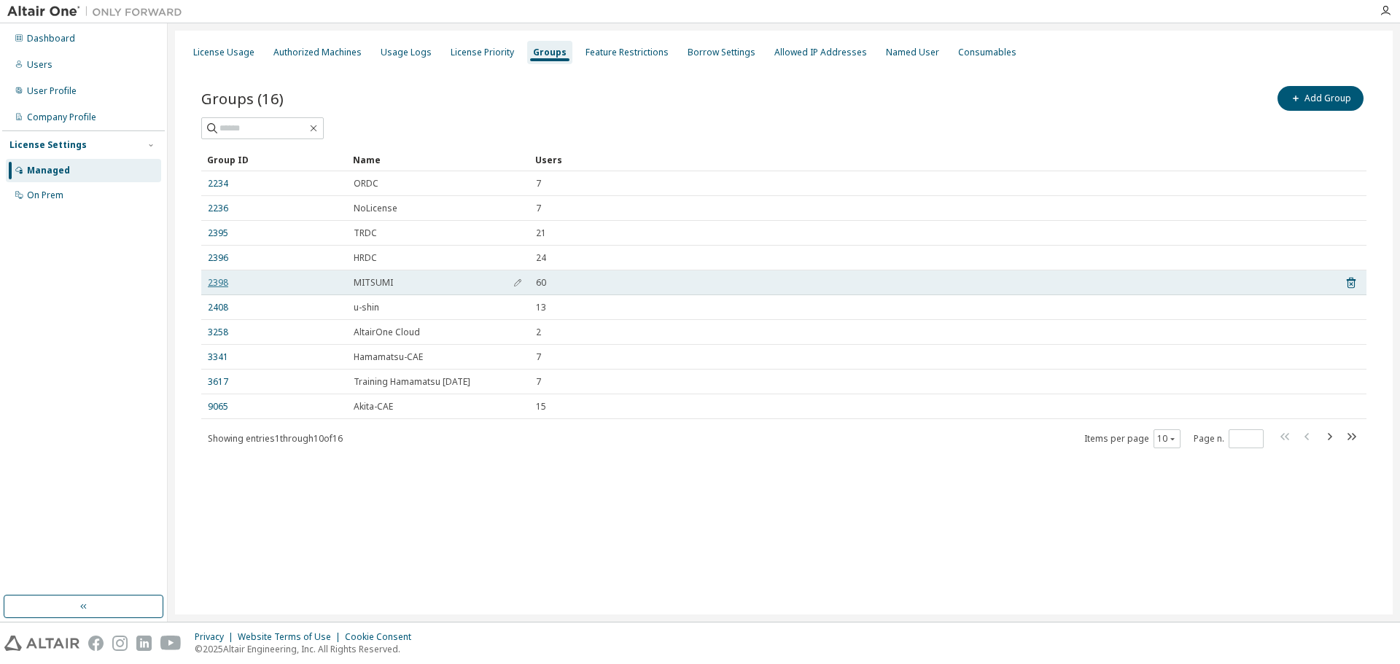
click at [212, 284] on link "2398" at bounding box center [218, 283] width 20 height 12
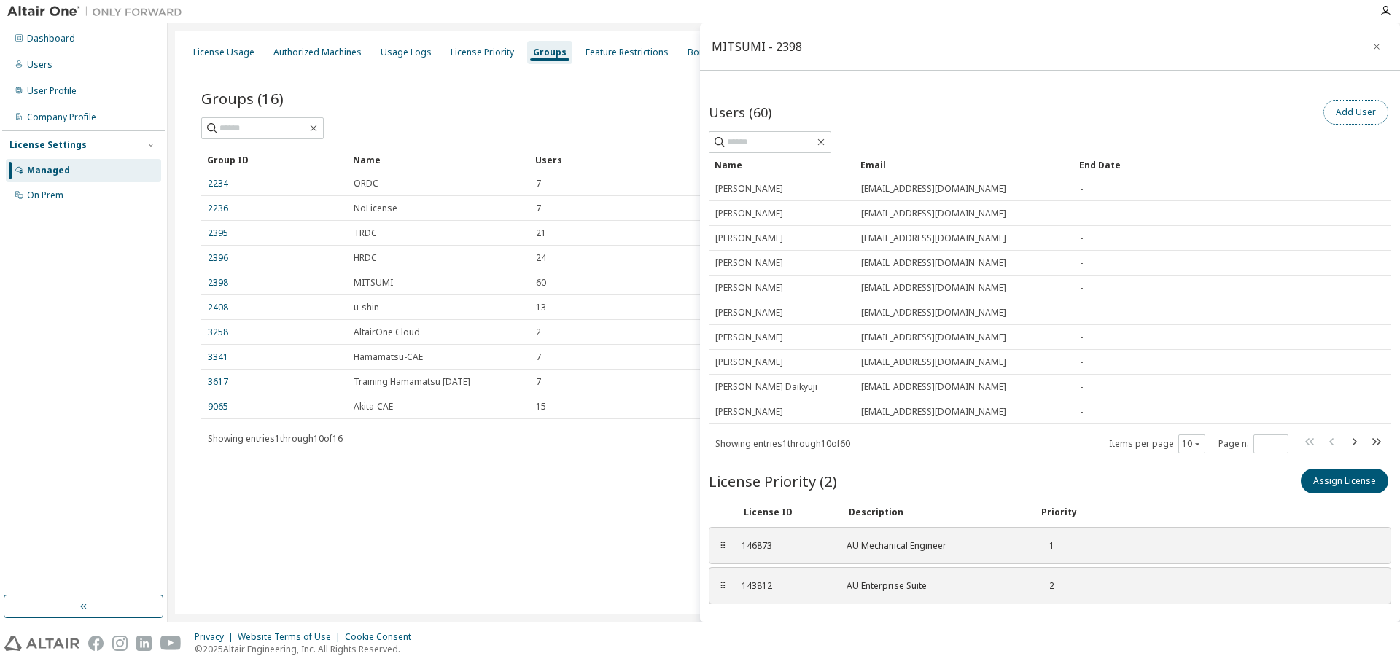
click at [1332, 115] on button "Add User" at bounding box center [1356, 112] width 65 height 25
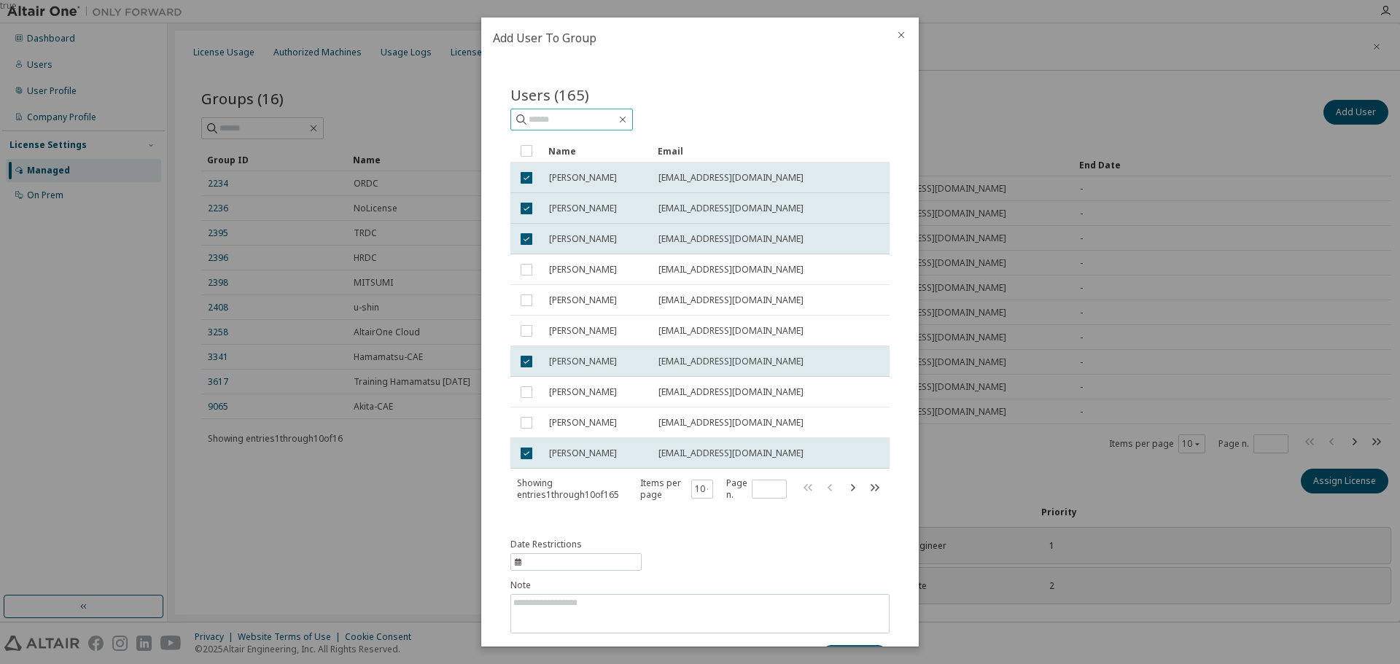
click at [570, 113] on input "text" at bounding box center [573, 119] width 88 height 15
type input "********"
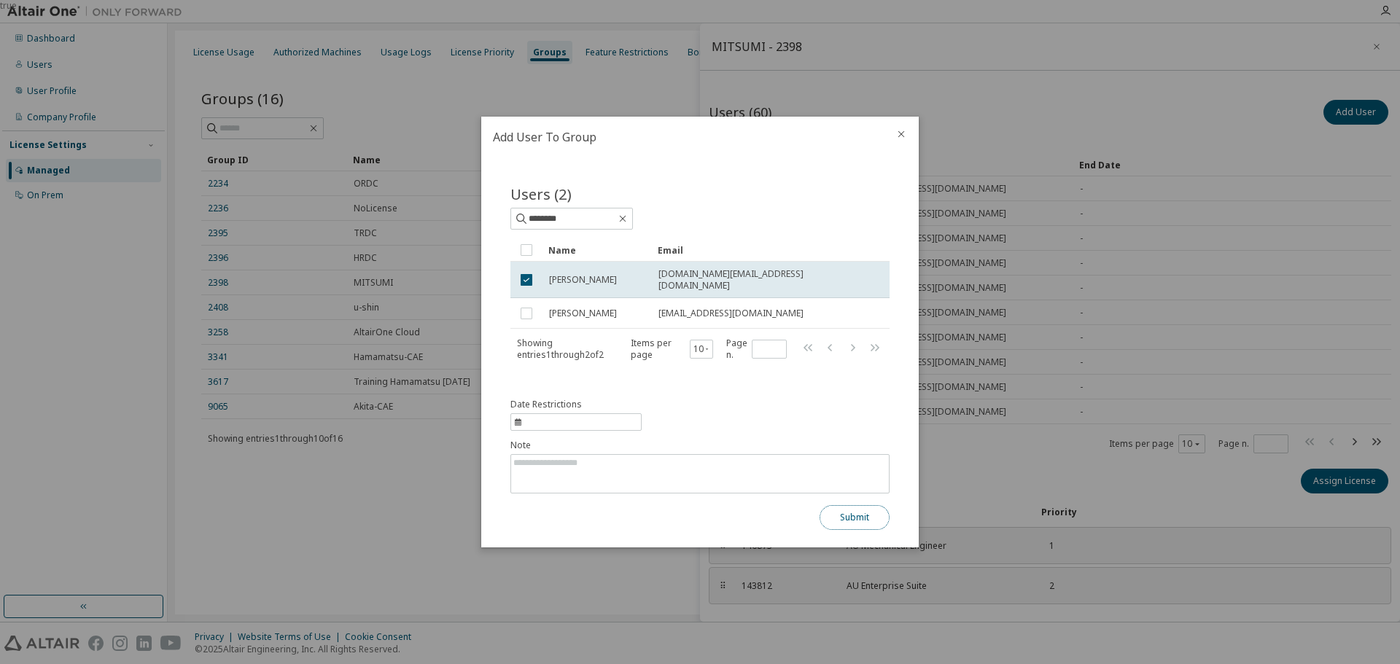
click at [847, 510] on button "Submit" at bounding box center [855, 517] width 70 height 25
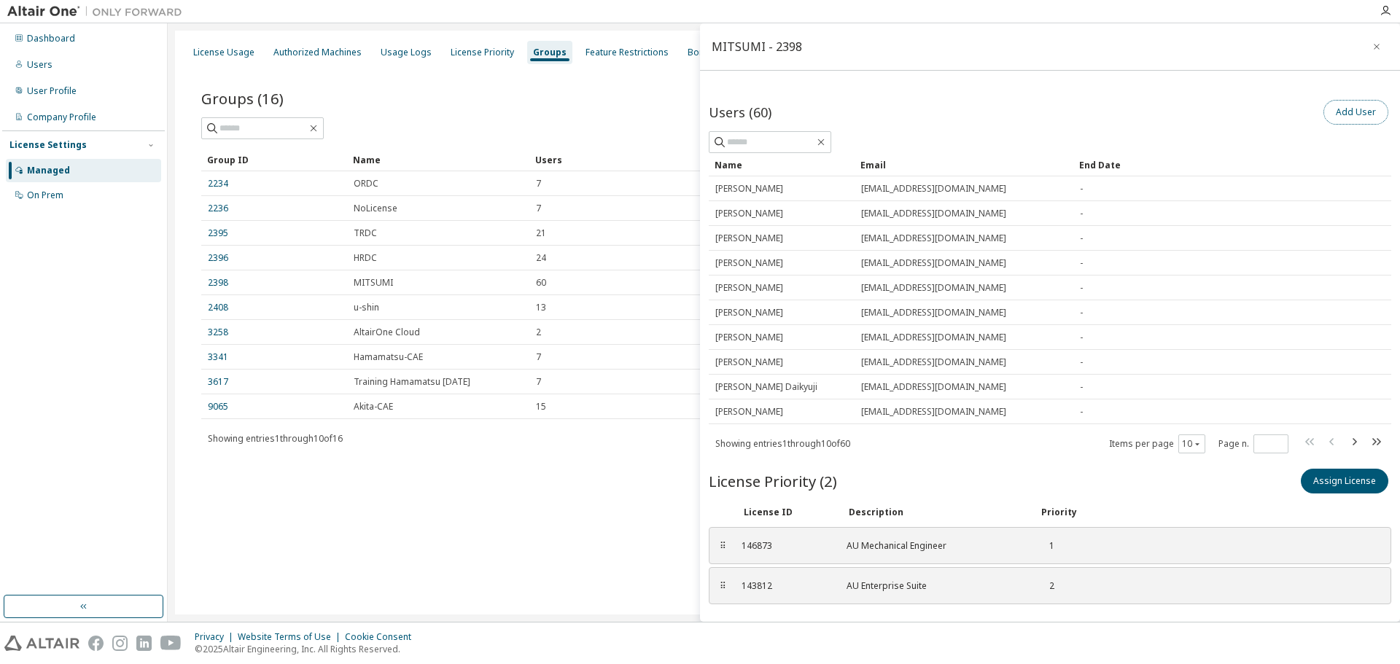
click at [1338, 113] on button "Add User" at bounding box center [1356, 112] width 65 height 25
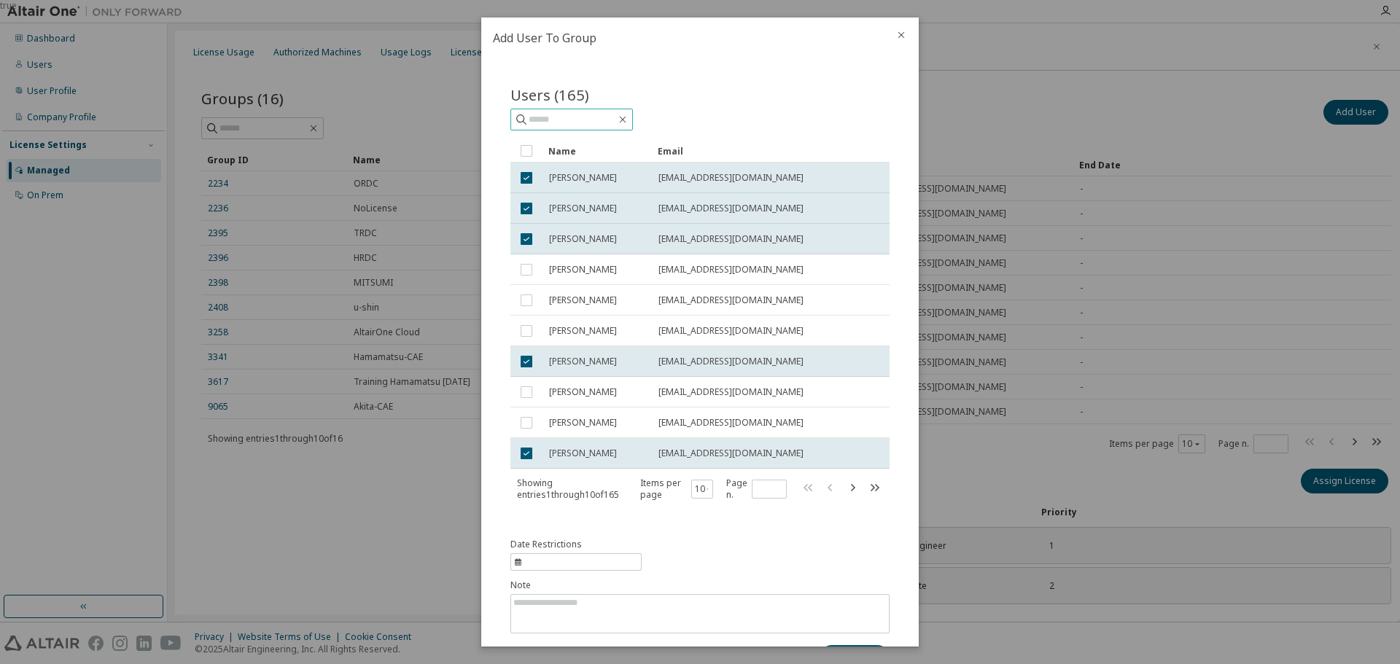
click at [564, 115] on input "text" at bounding box center [573, 119] width 88 height 15
type input "*"
type input "********"
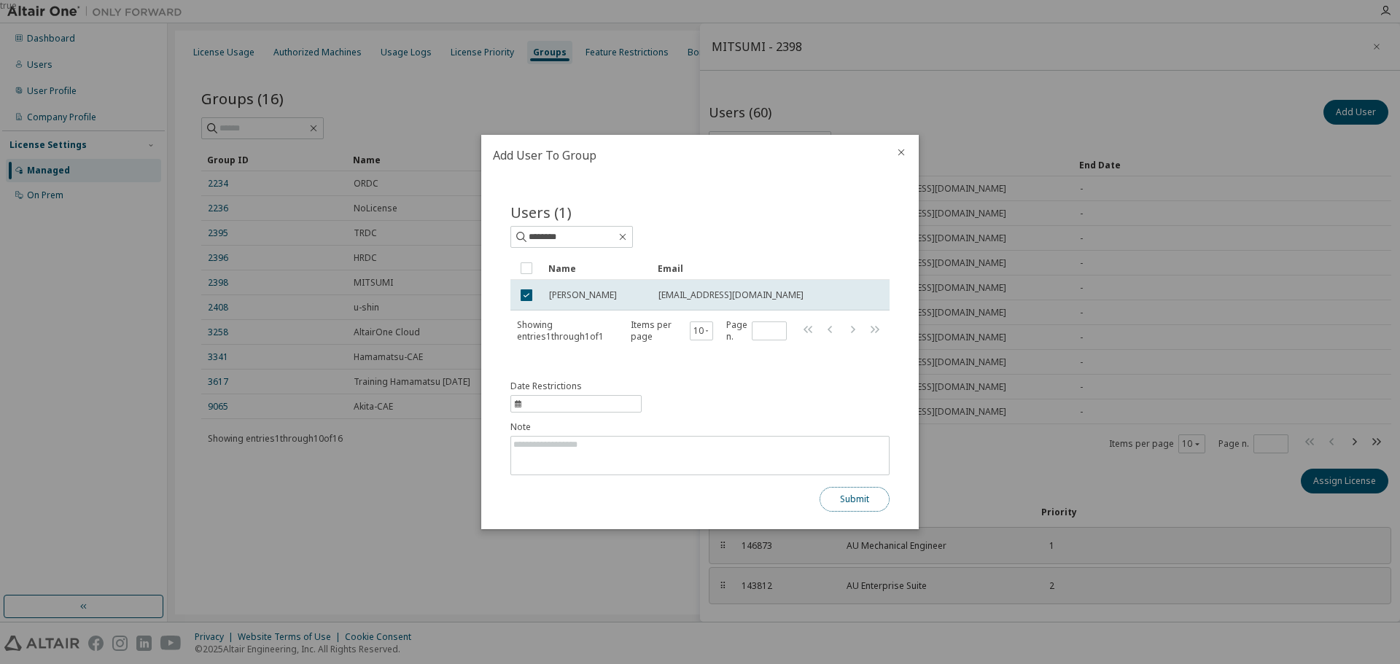
click at [844, 502] on button "Submit" at bounding box center [855, 499] width 70 height 25
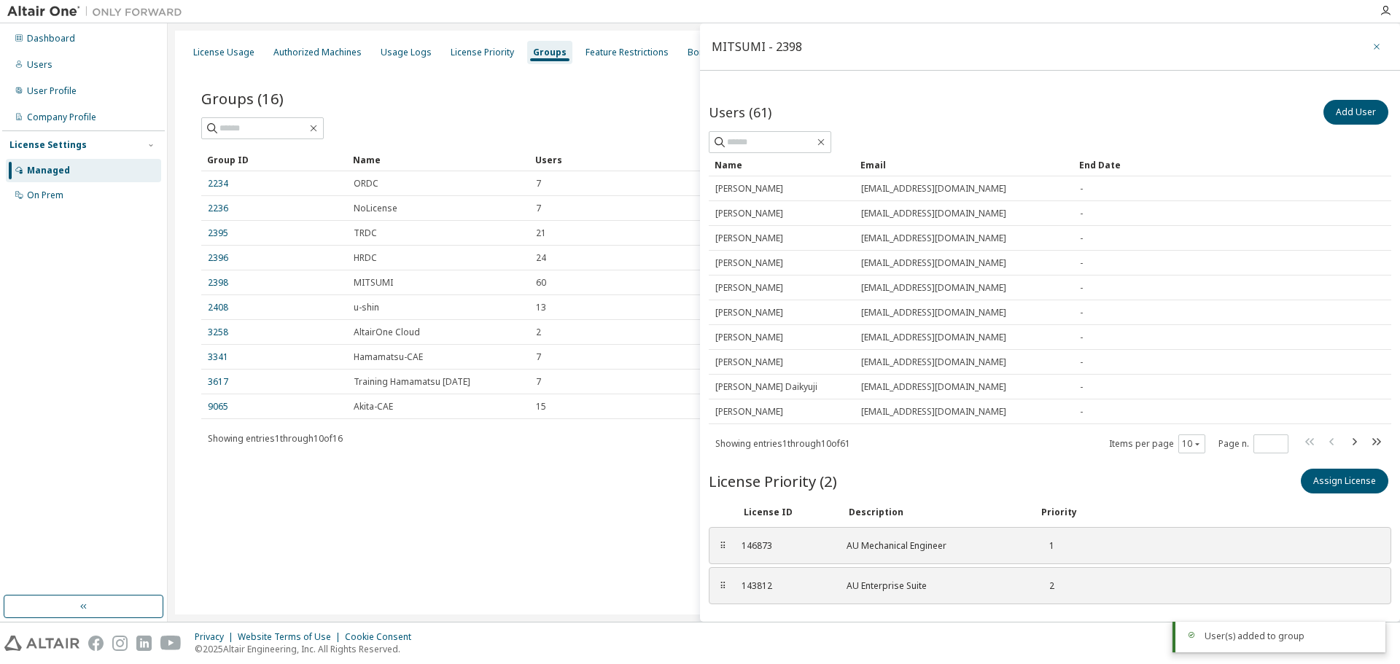
click at [1372, 47] on icon "button" at bounding box center [1377, 47] width 10 height 12
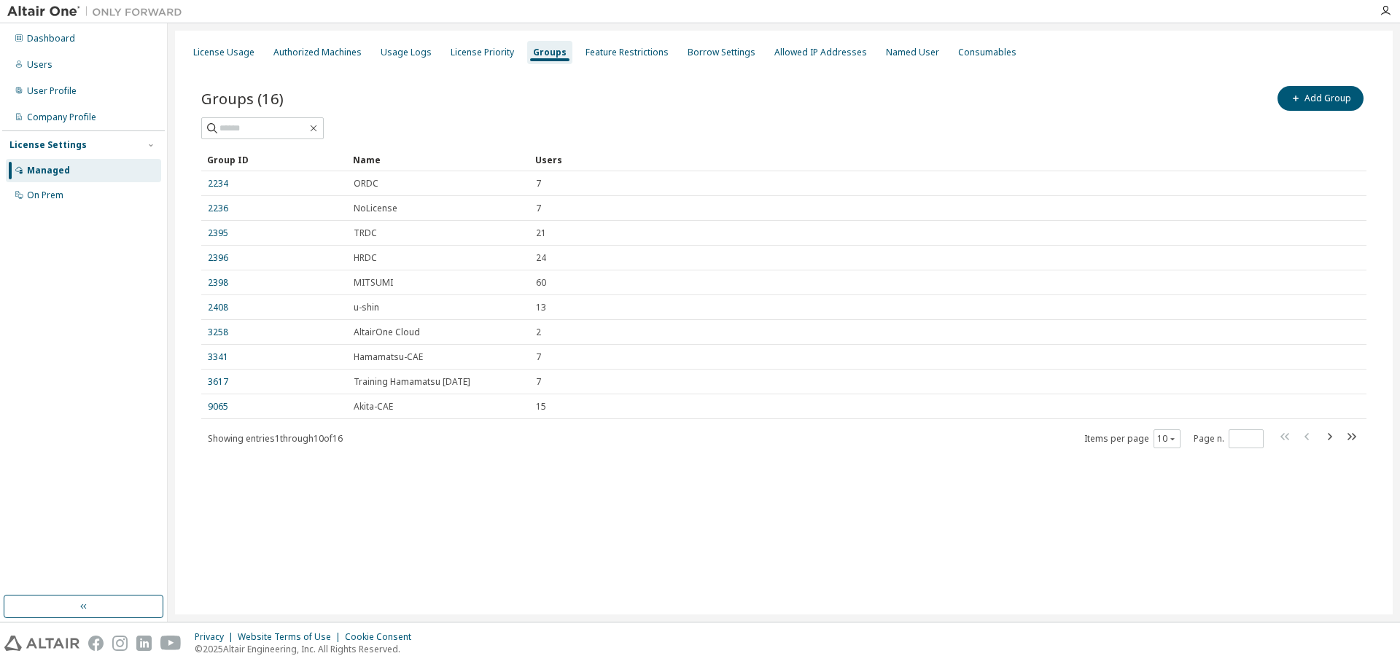
click at [504, 515] on div "License Usage Authorized Machines Usage Logs License Priority Groups Feature Re…" at bounding box center [784, 323] width 1218 height 584
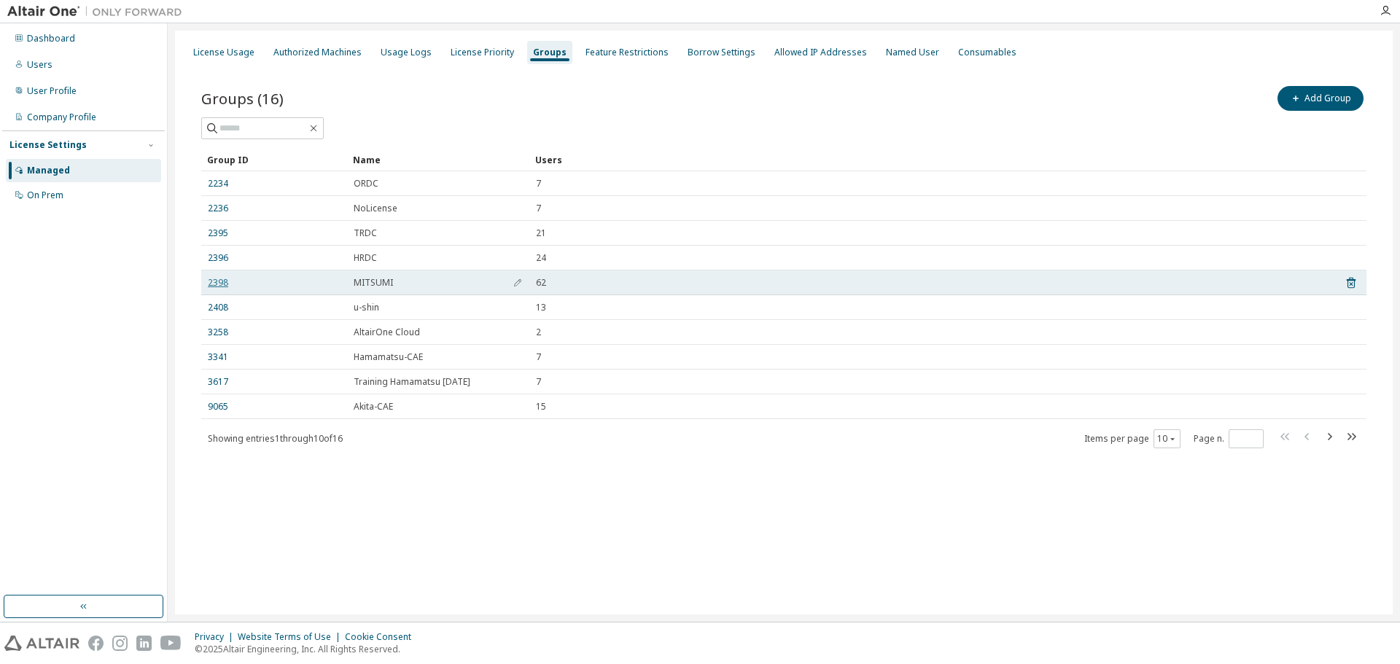
click at [217, 284] on link "2398" at bounding box center [218, 283] width 20 height 12
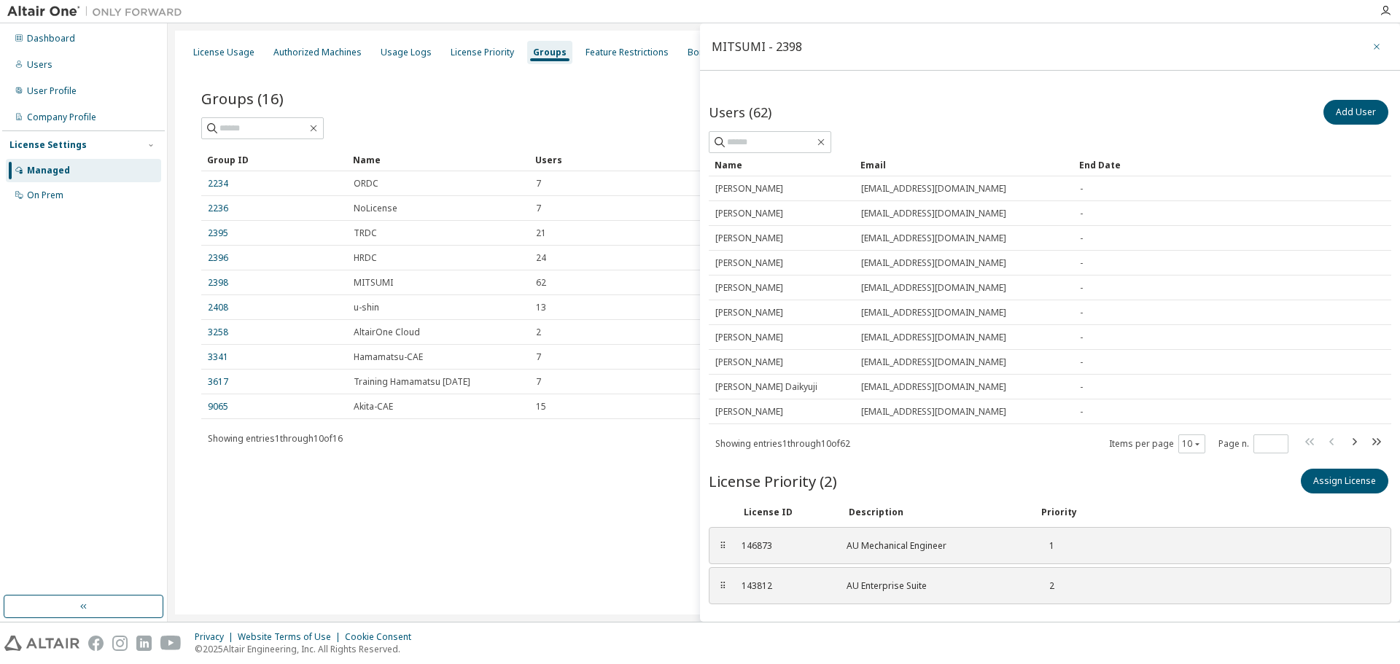
click at [1372, 44] on icon "button" at bounding box center [1377, 47] width 10 height 12
